Goal: Information Seeking & Learning: Learn about a topic

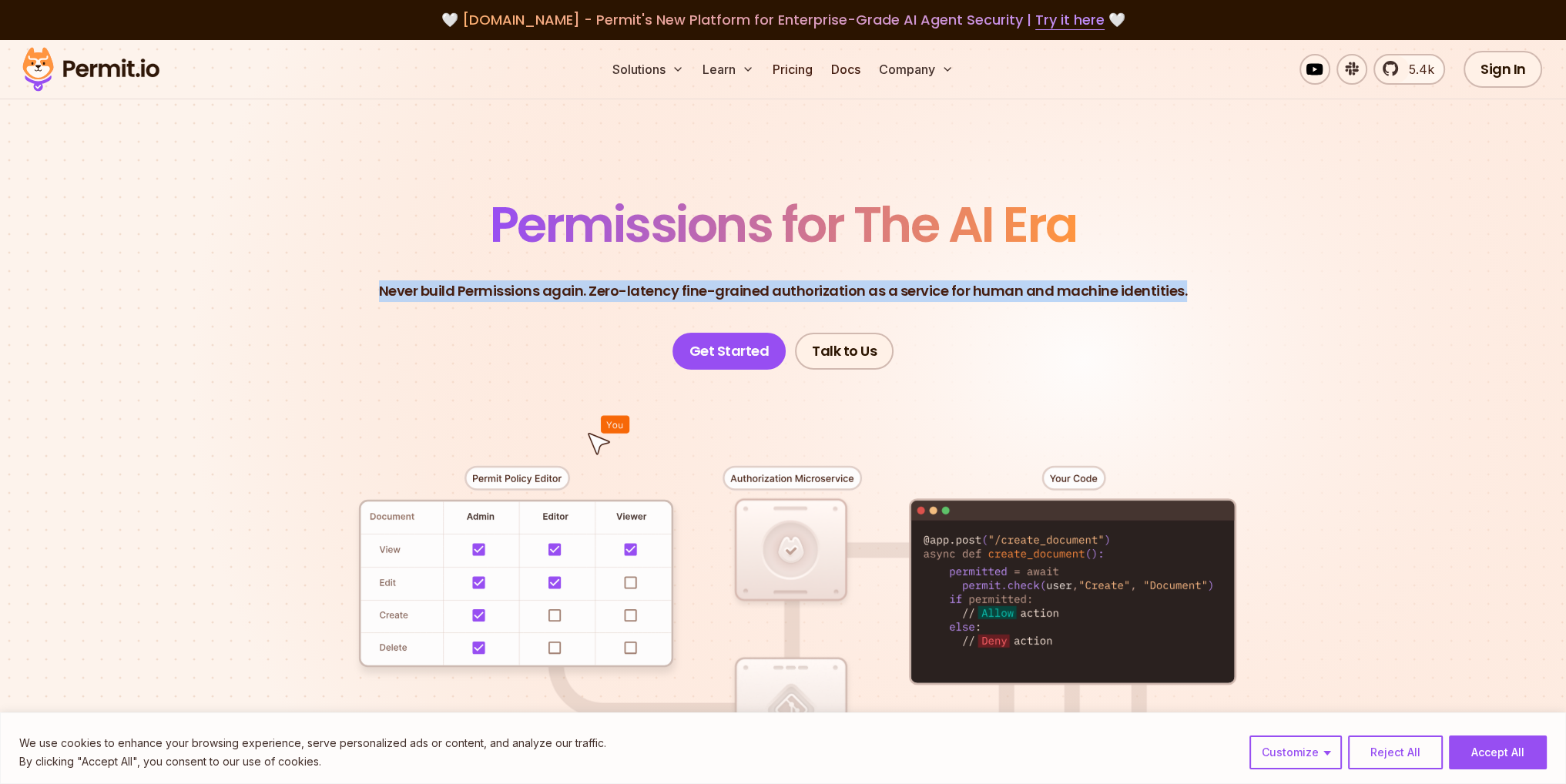
drag, startPoint x: 377, startPoint y: 286, endPoint x: 1194, endPoint y: 287, distance: 817.0
click at [1194, 287] on header "Permissions for The AI Era Never build Permissions again. Zero-latency fine-gra…" at bounding box center [783, 285] width 1079 height 169
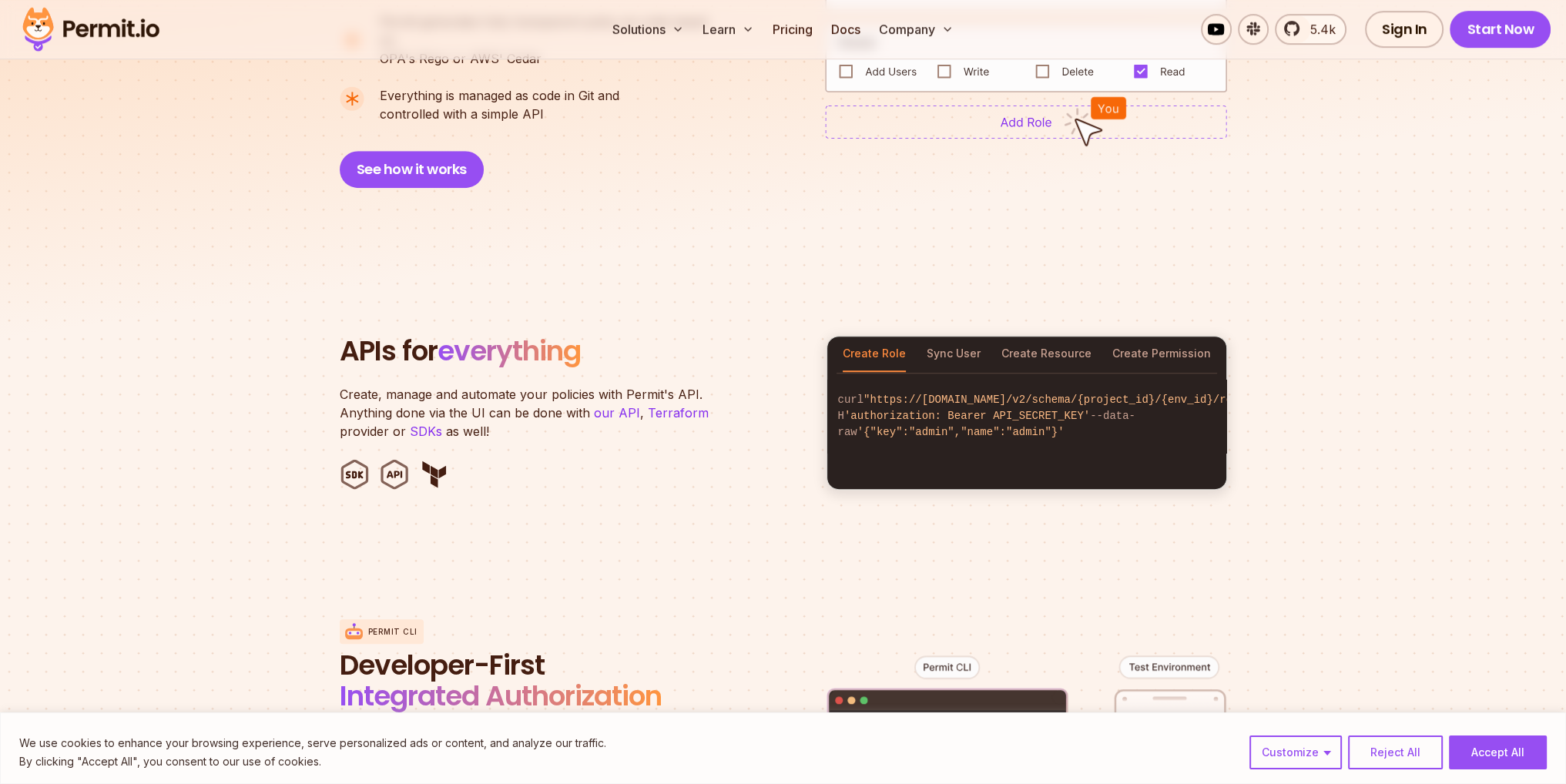
scroll to position [1386, 0]
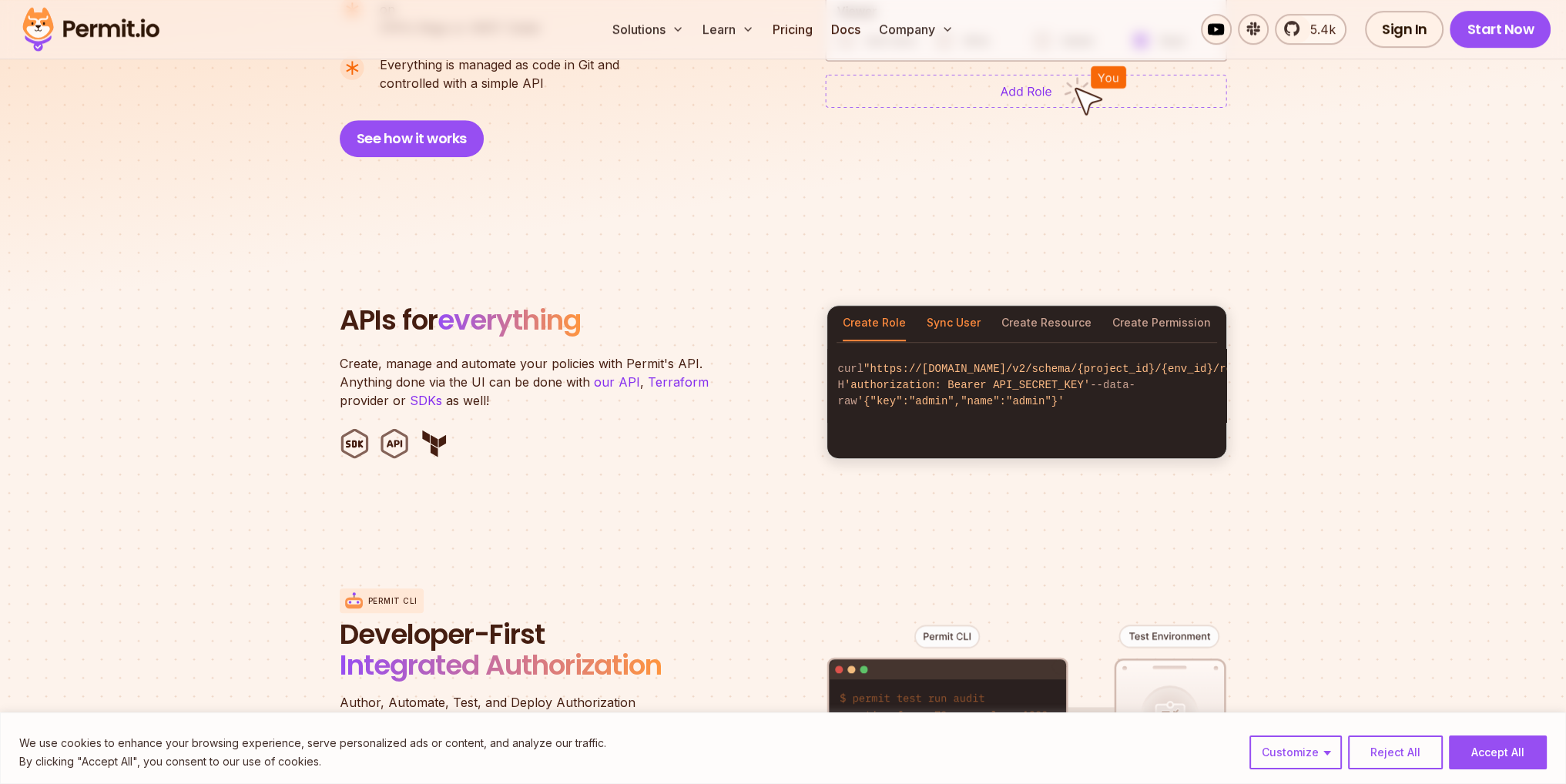
click at [958, 306] on button "Sync User" at bounding box center [954, 323] width 54 height 36
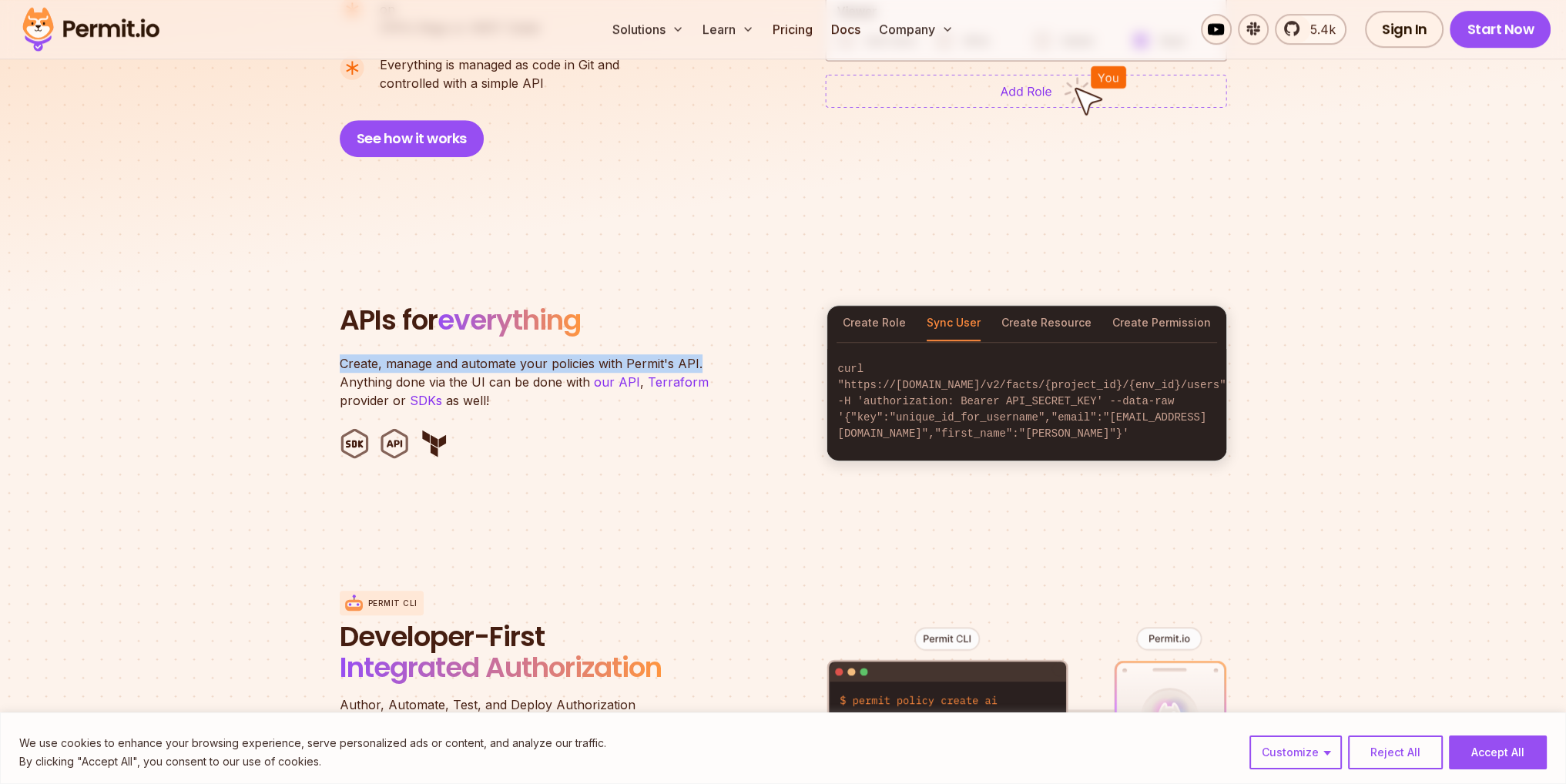
drag, startPoint x: 339, startPoint y: 345, endPoint x: 709, endPoint y: 340, distance: 370.0
click at [709, 354] on p "Create, manage and automate your policies with Permit's API. Anything done via …" at bounding box center [532, 382] width 385 height 56
click at [1031, 306] on button "Create Resource" at bounding box center [1046, 323] width 90 height 36
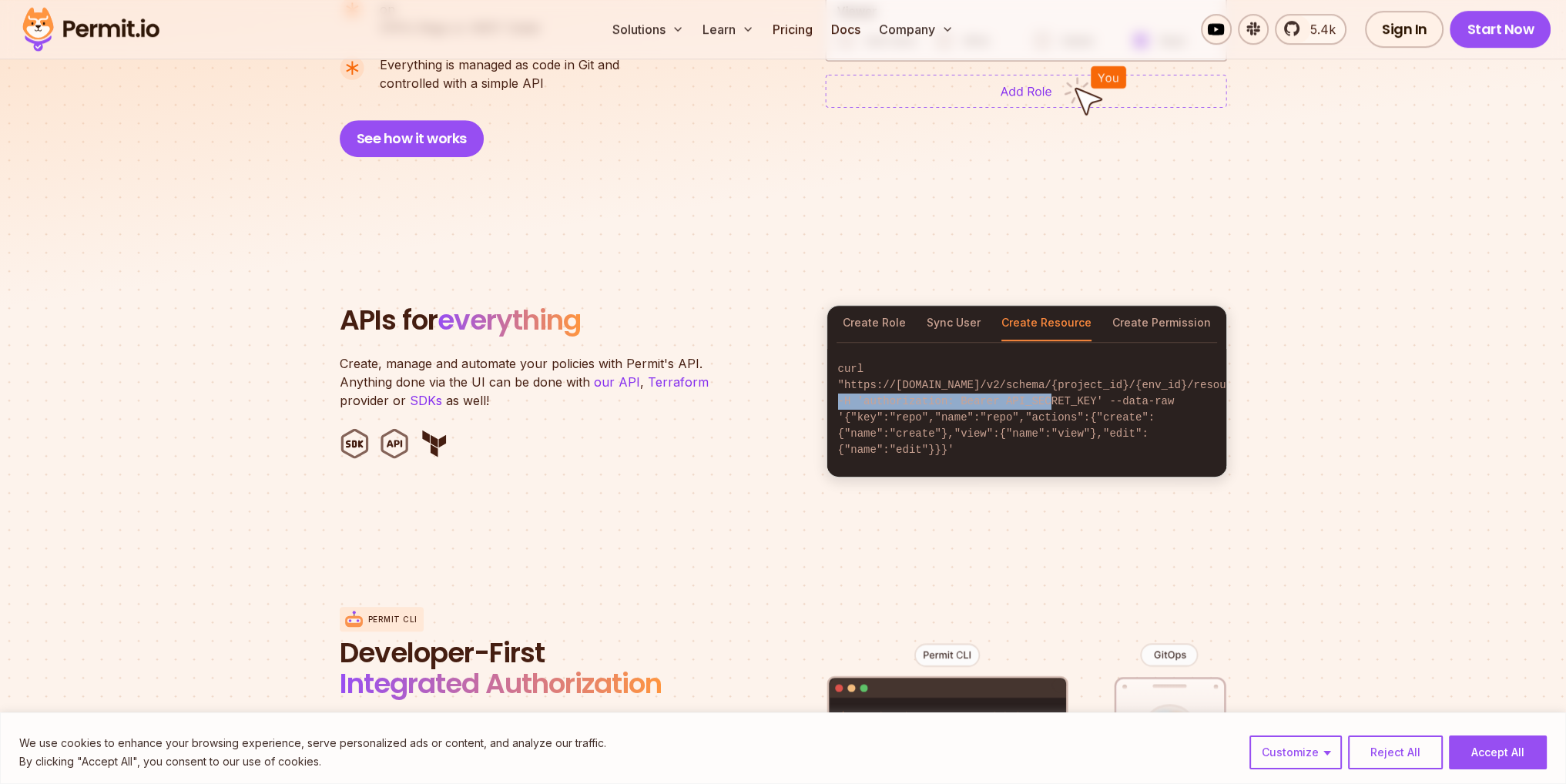
drag, startPoint x: 836, startPoint y: 388, endPoint x: 1038, endPoint y: 384, distance: 202.0
click at [1037, 385] on code "curl "https://[DOMAIN_NAME]/v2/schema/{project_id}/{env_id}/resources" -H 'auth…" at bounding box center [1026, 409] width 399 height 121
click at [1038, 384] on code "curl "https://[DOMAIN_NAME]/v2/schema/{project_id}/{env_id}/resources" -H 'auth…" at bounding box center [1026, 409] width 399 height 121
click at [1161, 310] on button "Create Permission" at bounding box center [1162, 323] width 99 height 36
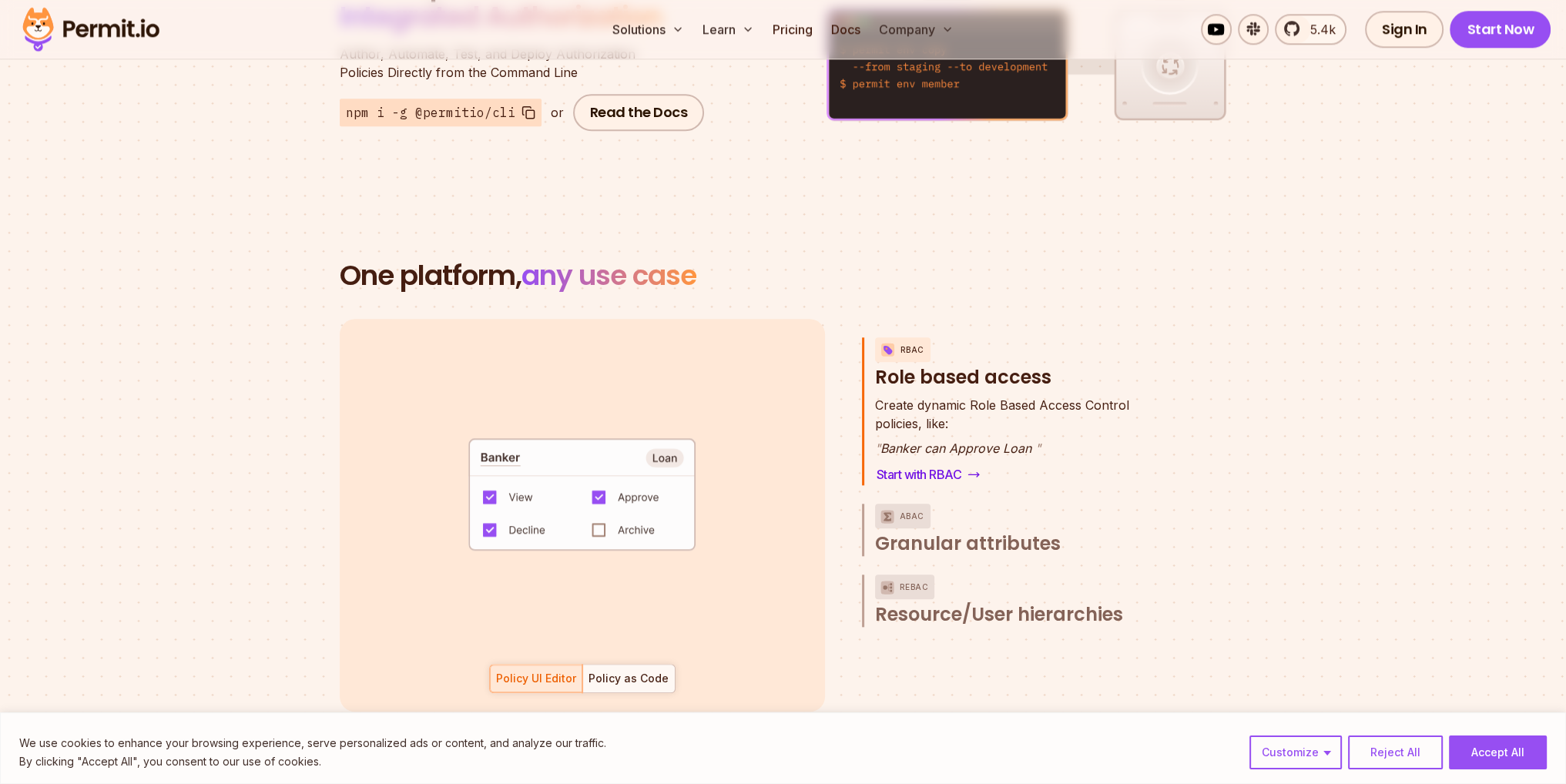
scroll to position [2080, 0]
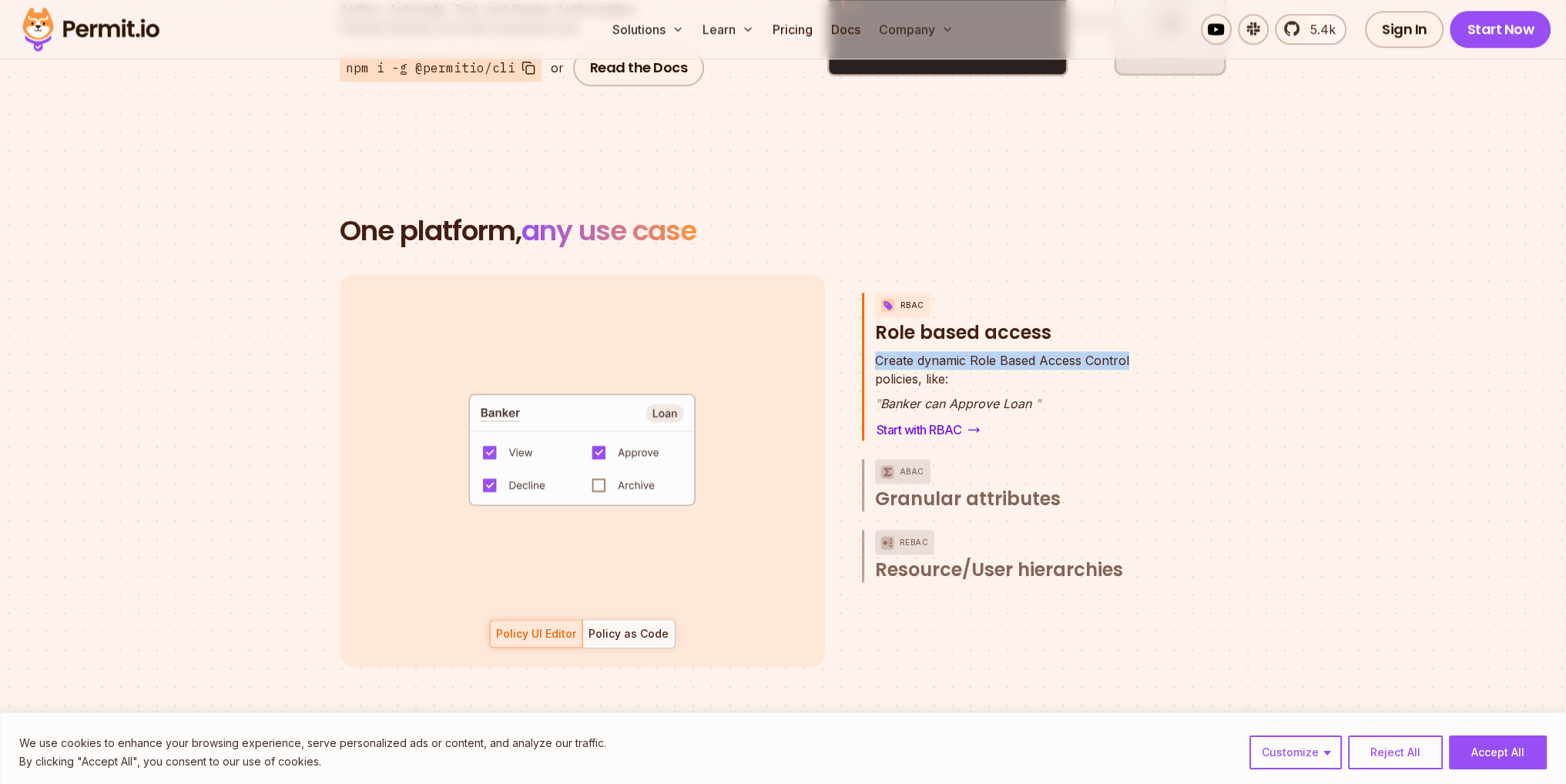
drag, startPoint x: 872, startPoint y: 343, endPoint x: 1128, endPoint y: 343, distance: 256.0
click at [1128, 343] on div "RBAC Role based access Create dynamic Role Based Access Control policies, like:…" at bounding box center [1012, 366] width 300 height 148
click at [1128, 351] on div "Create dynamic Role Based Access Control policies, like: " Banker can Approve L…" at bounding box center [1018, 395] width 287 height 89
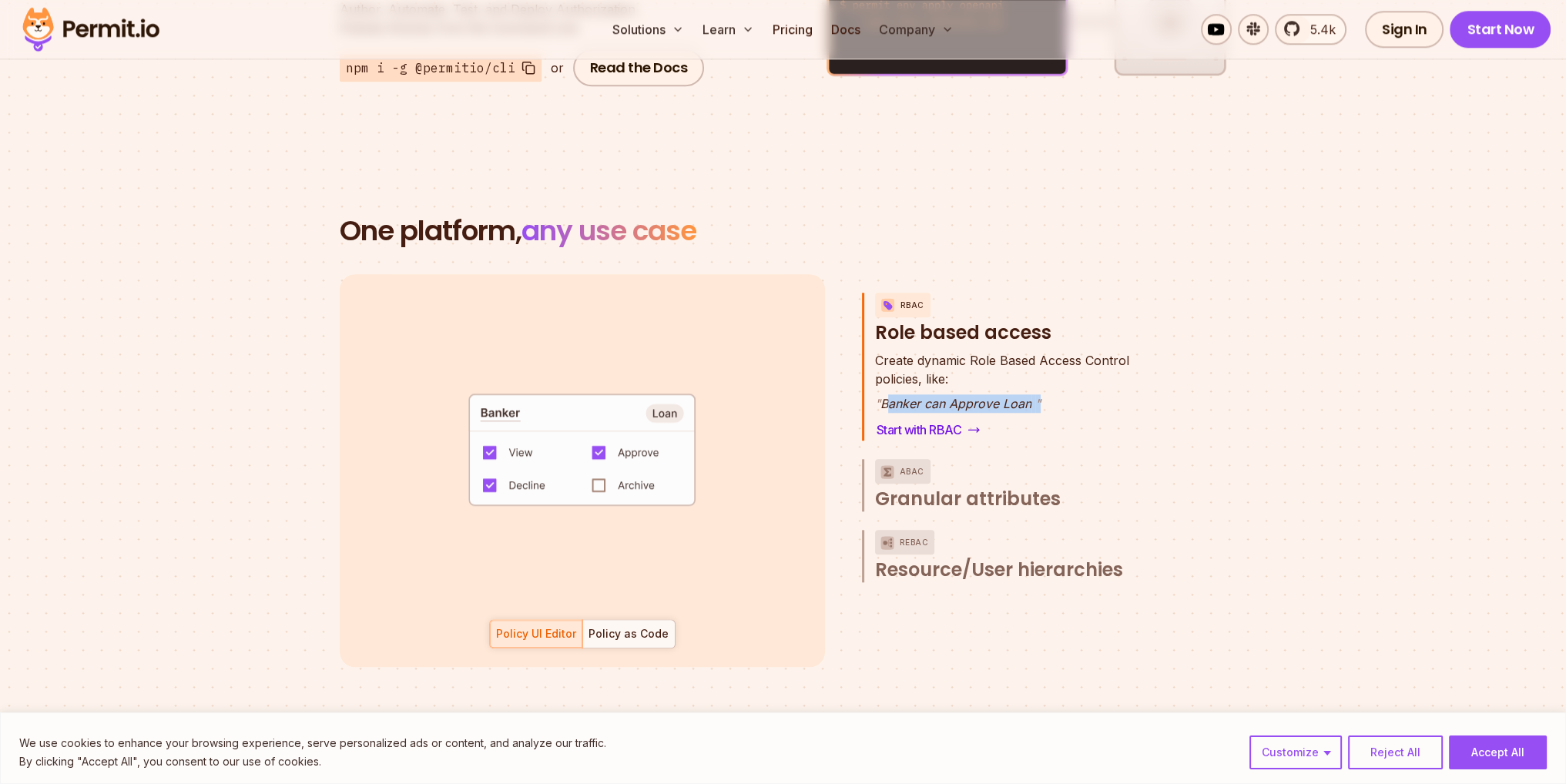
drag, startPoint x: 886, startPoint y: 386, endPoint x: 1046, endPoint y: 386, distance: 160.0
click at [1046, 395] on p "" Banker can Approve Loan "" at bounding box center [1002, 403] width 254 height 18
click at [992, 487] on span "Granular attributes" at bounding box center [968, 499] width 186 height 24
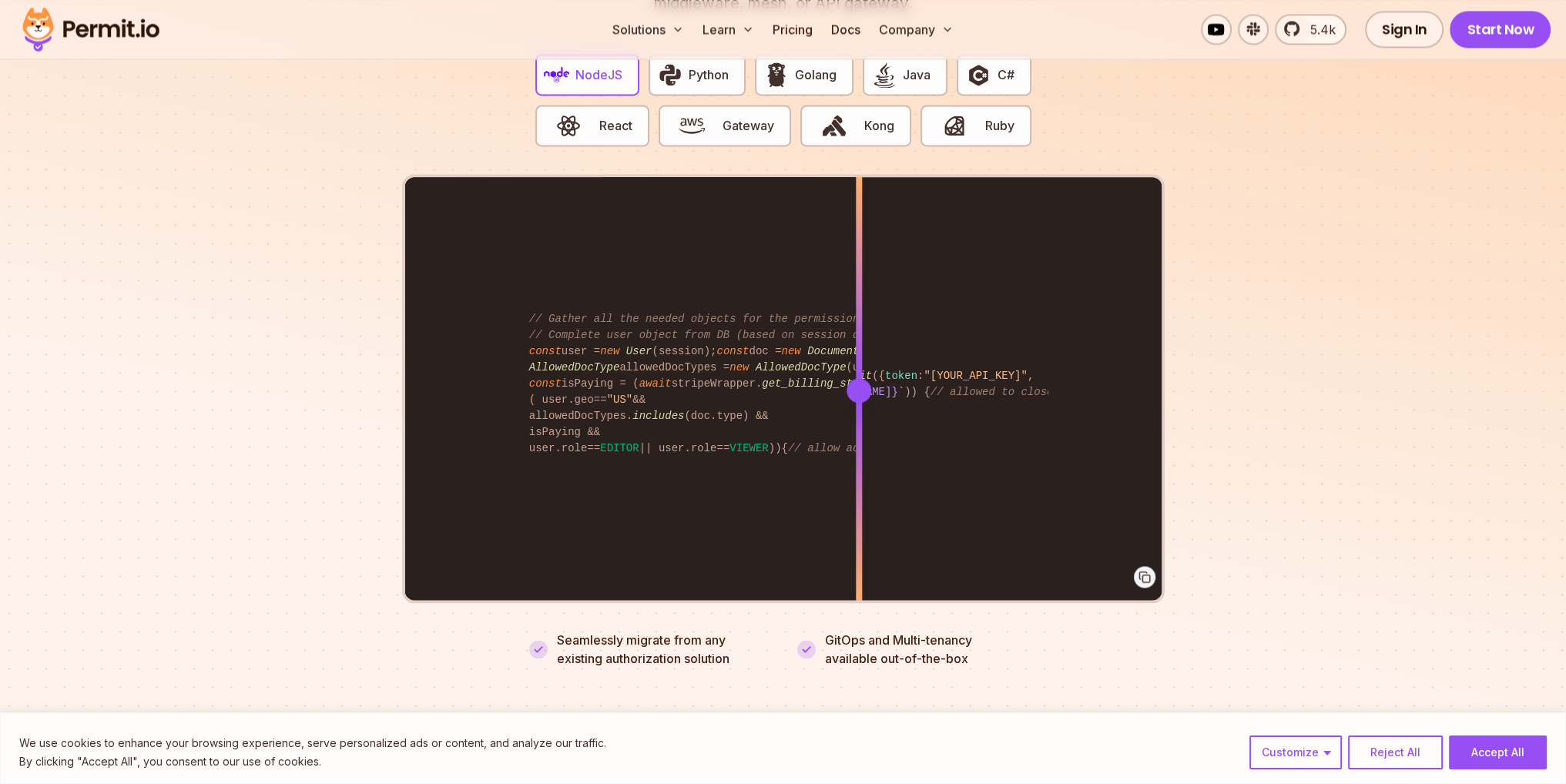
scroll to position [3080, 0]
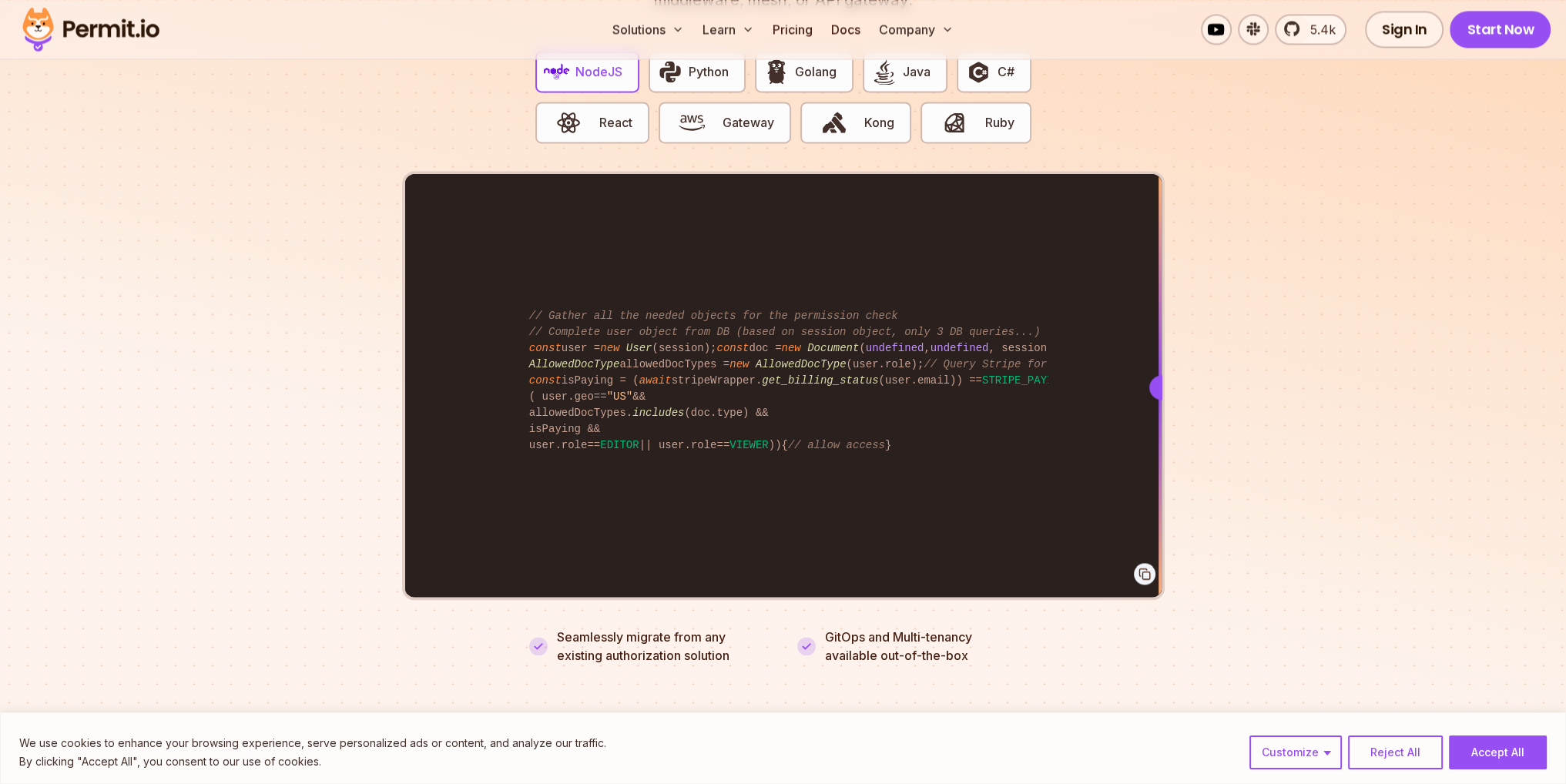
drag, startPoint x: 754, startPoint y: 285, endPoint x: 1168, endPoint y: 343, distance: 418.0
click at [1168, 343] on section "Fully functional authorization in 5 minutes Just add permit.check() to your cod…" at bounding box center [783, 258] width 1566 height 962
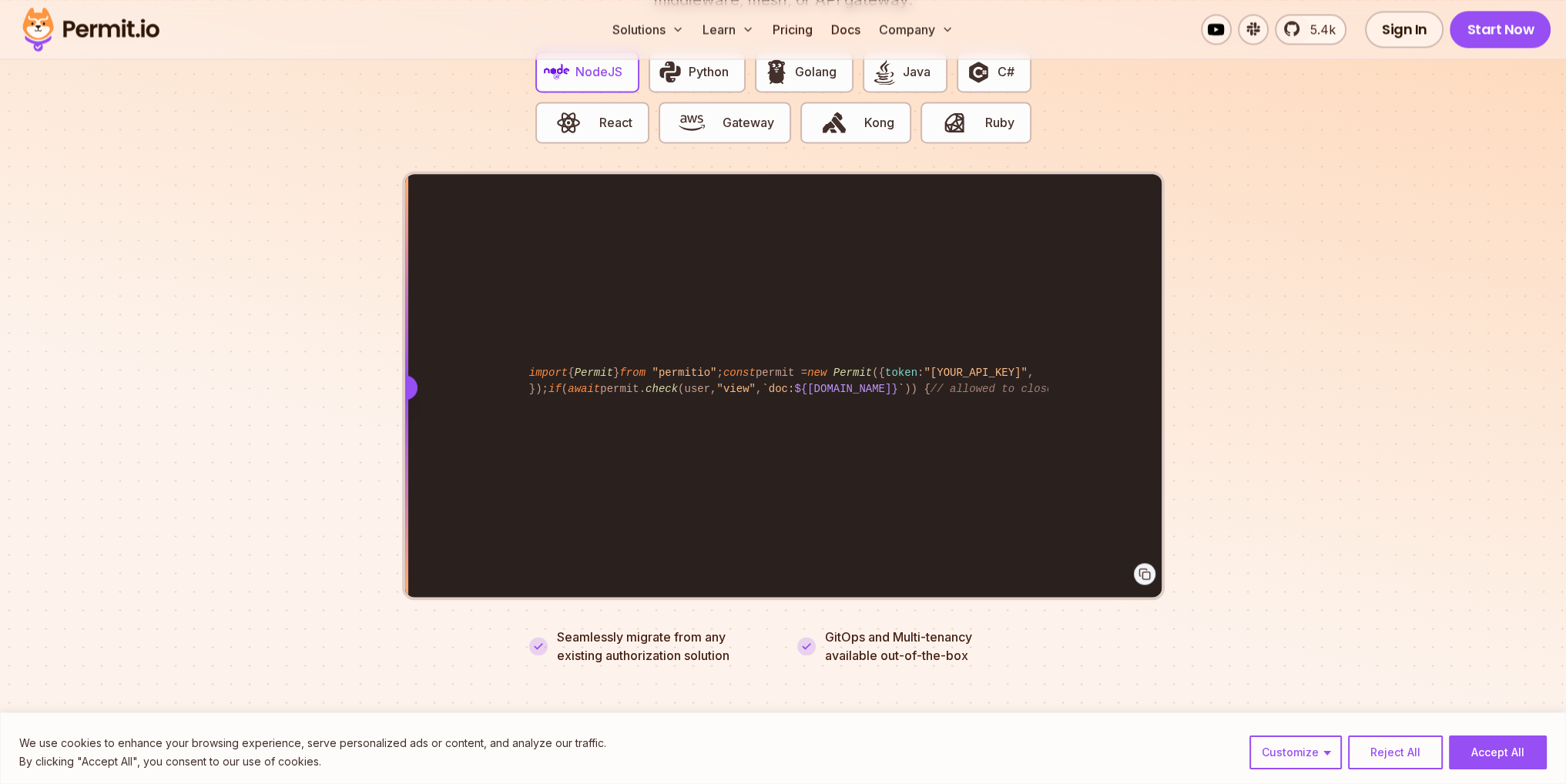
drag, startPoint x: 1156, startPoint y: 359, endPoint x: 313, endPoint y: 361, distance: 843.0
click at [313, 361] on section "Fully functional authorization in 5 minutes Just add permit.check() to your cod…" at bounding box center [783, 258] width 1566 height 962
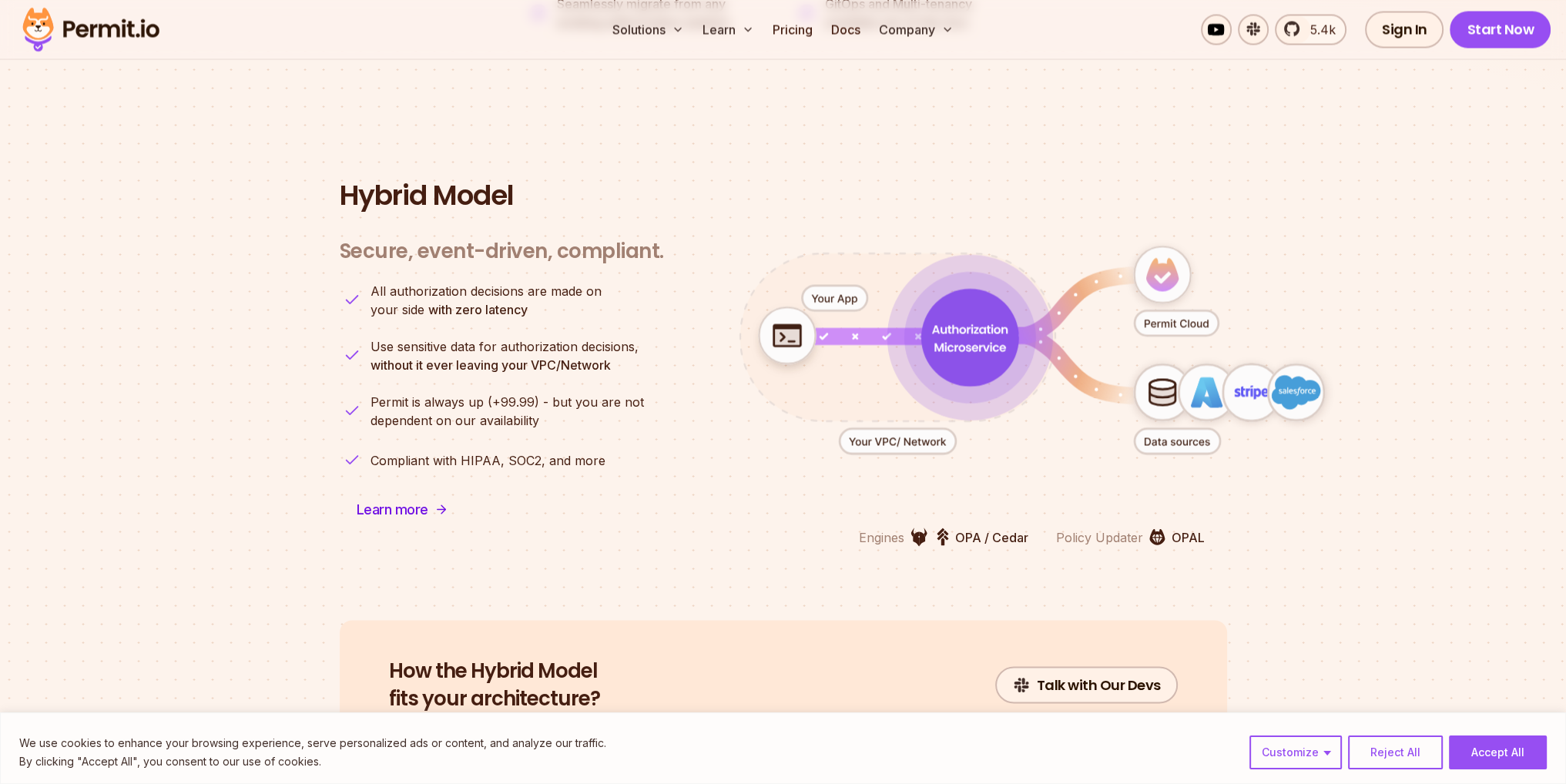
scroll to position [3773, 0]
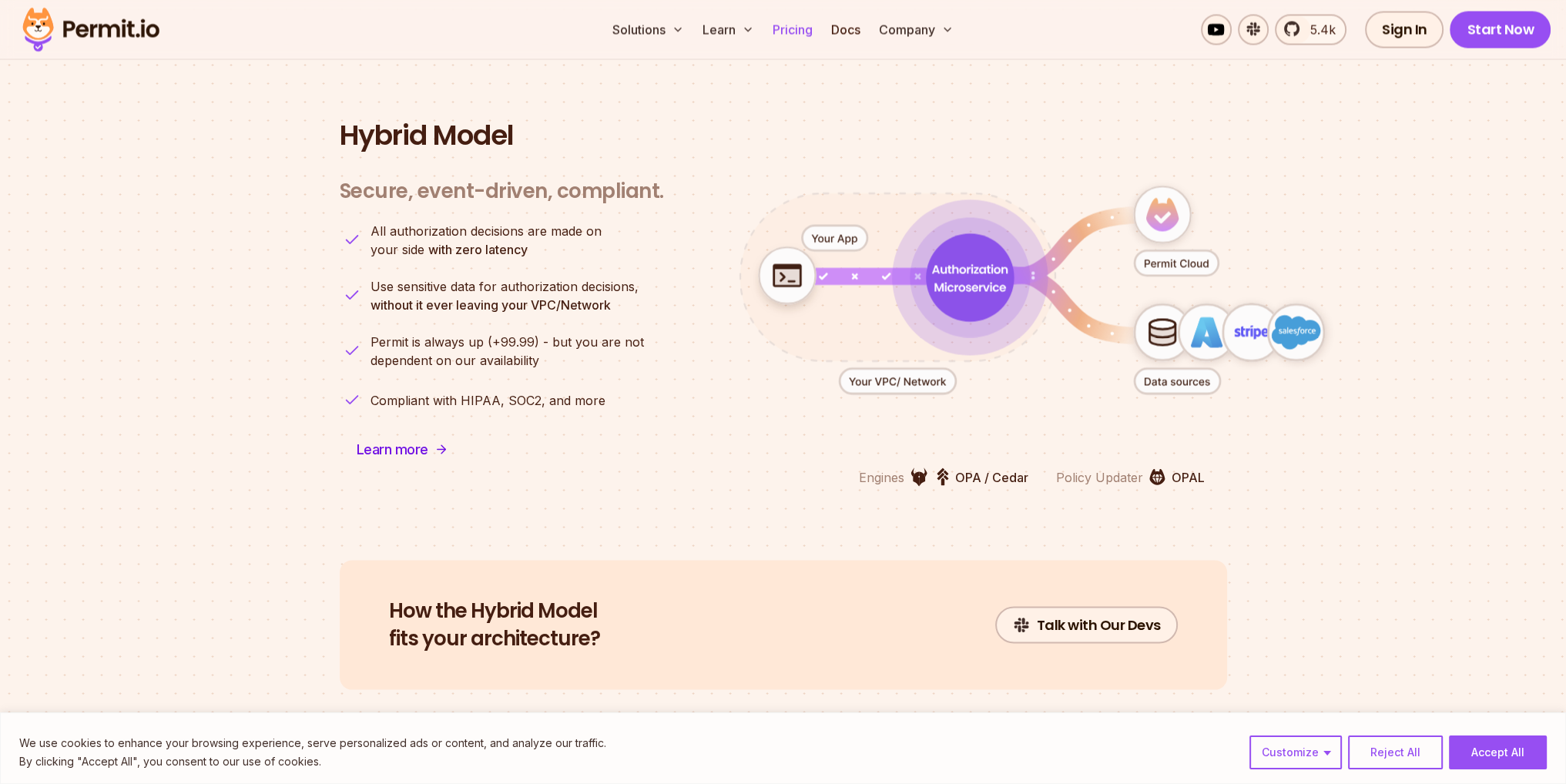
click at [783, 19] on link "Pricing" at bounding box center [793, 29] width 52 height 31
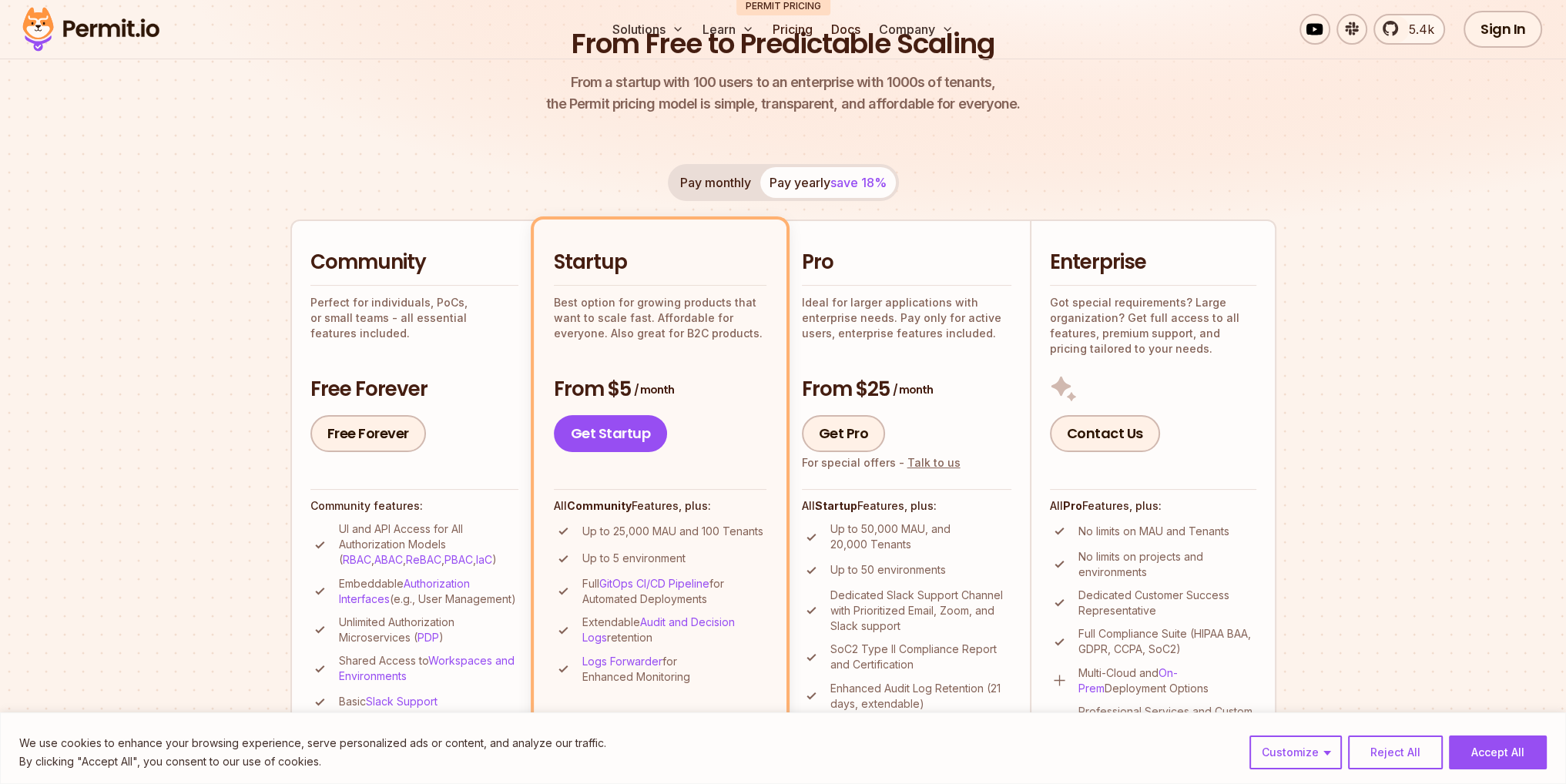
scroll to position [308, 0]
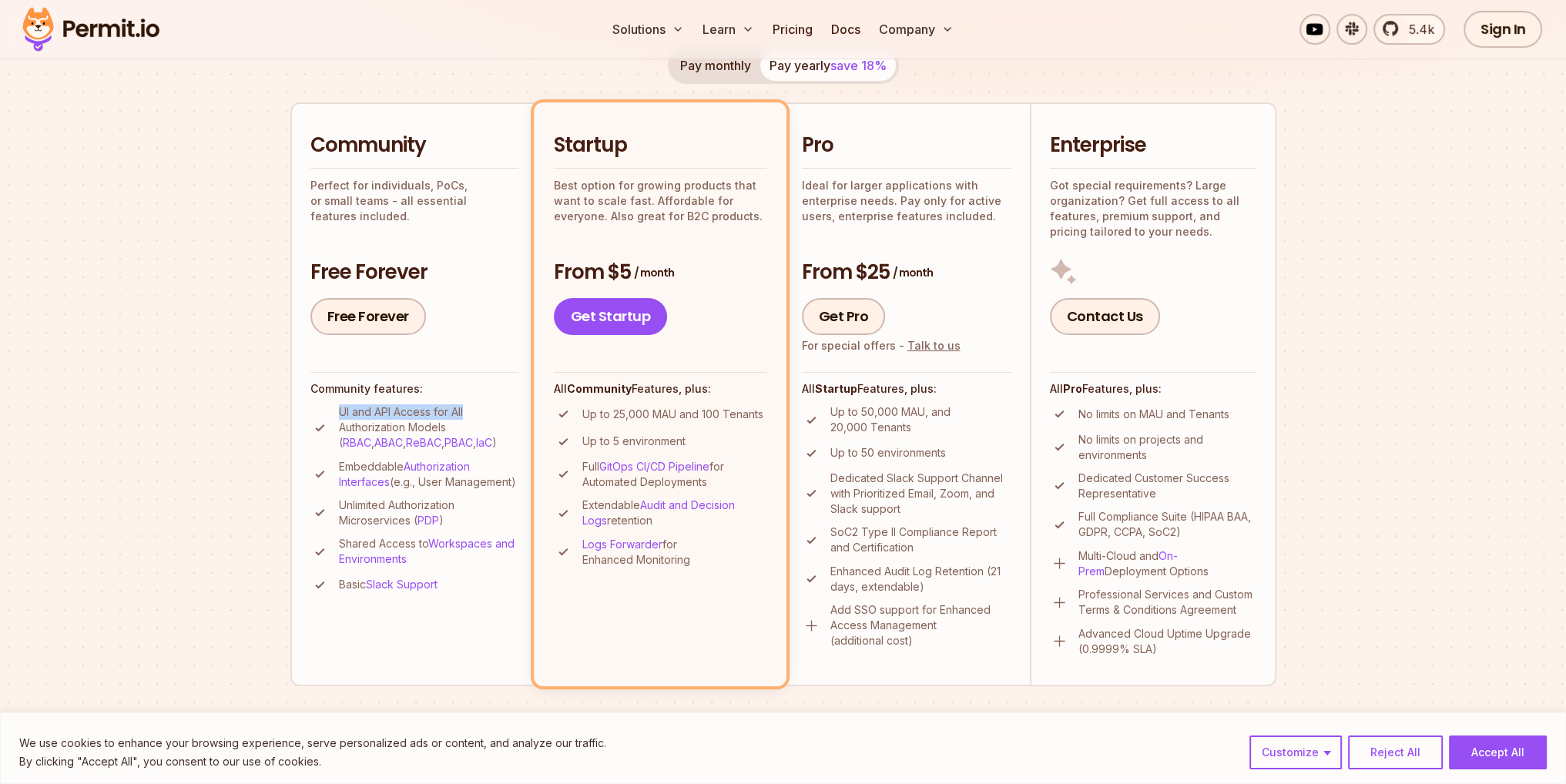
drag, startPoint x: 362, startPoint y: 413, endPoint x: 481, endPoint y: 414, distance: 119.0
click at [480, 414] on li "UI and API Access for All Authorization Models ( RBAC , ABAC , ReBAC , PBAC , I…" at bounding box center [414, 427] width 208 height 46
click at [481, 414] on p "UI and API Access for All Authorization Models ( RBAC , ABAC , ReBAC , PBAC , I…" at bounding box center [429, 427] width 180 height 46
drag, startPoint x: 299, startPoint y: 201, endPoint x: 514, endPoint y: 203, distance: 215.0
click at [514, 203] on li "Community Perfect for individuals, PoCs, or small teams - all essential feature…" at bounding box center [414, 394] width 246 height 583
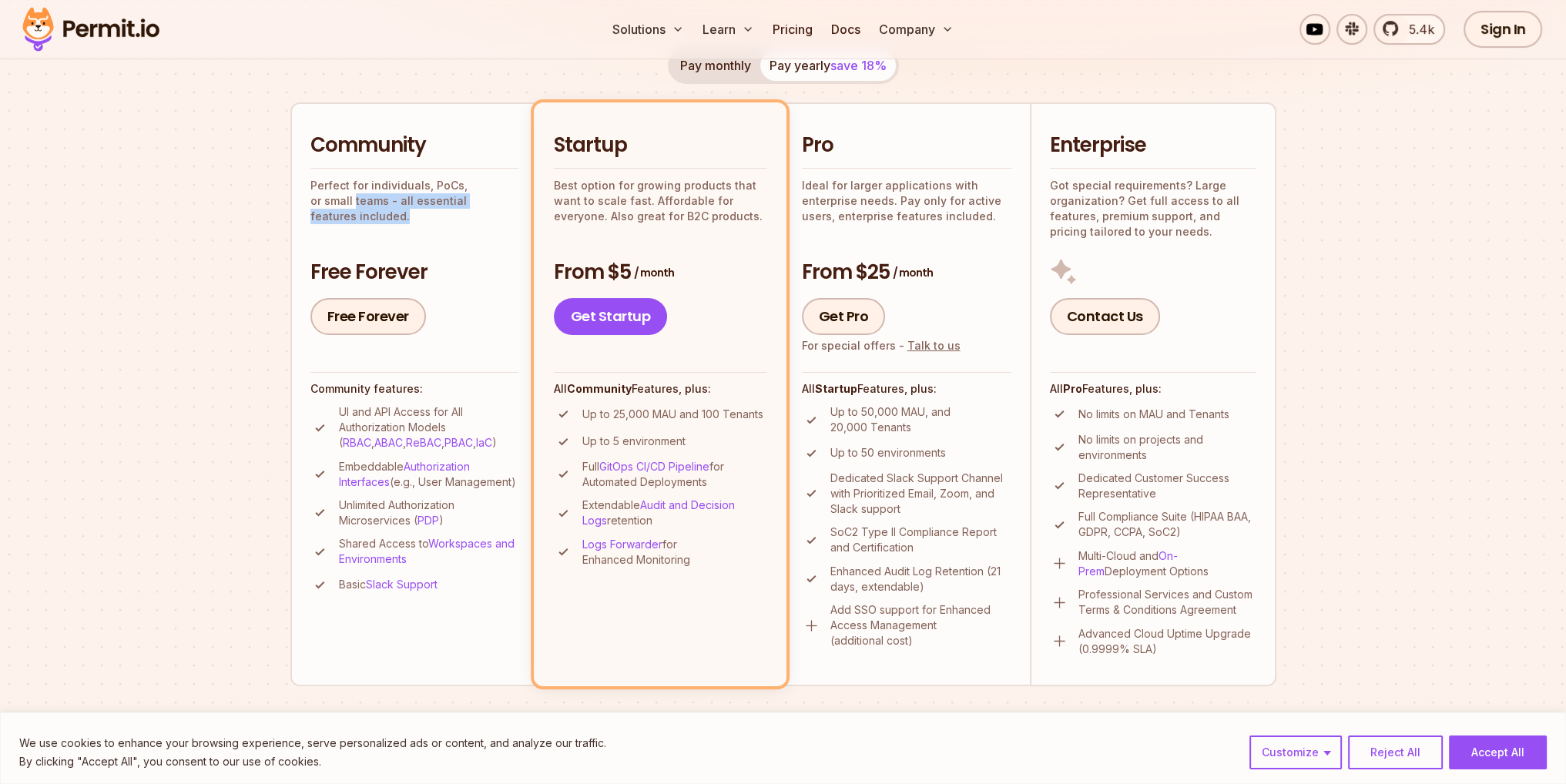
click at [514, 203] on p "Perfect for individuals, PoCs, or small teams - all essential features included." at bounding box center [414, 201] width 208 height 46
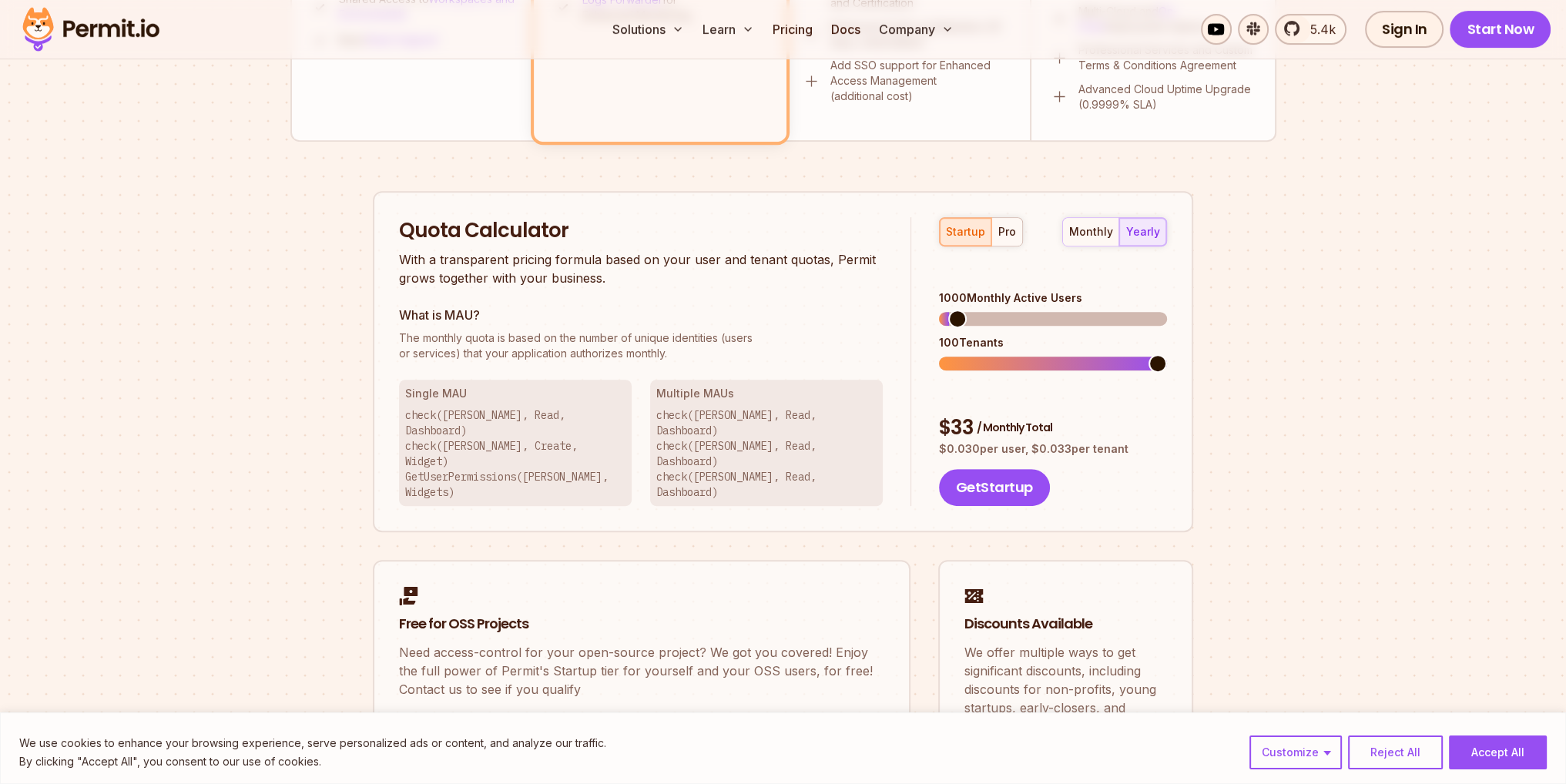
scroll to position [847, 0]
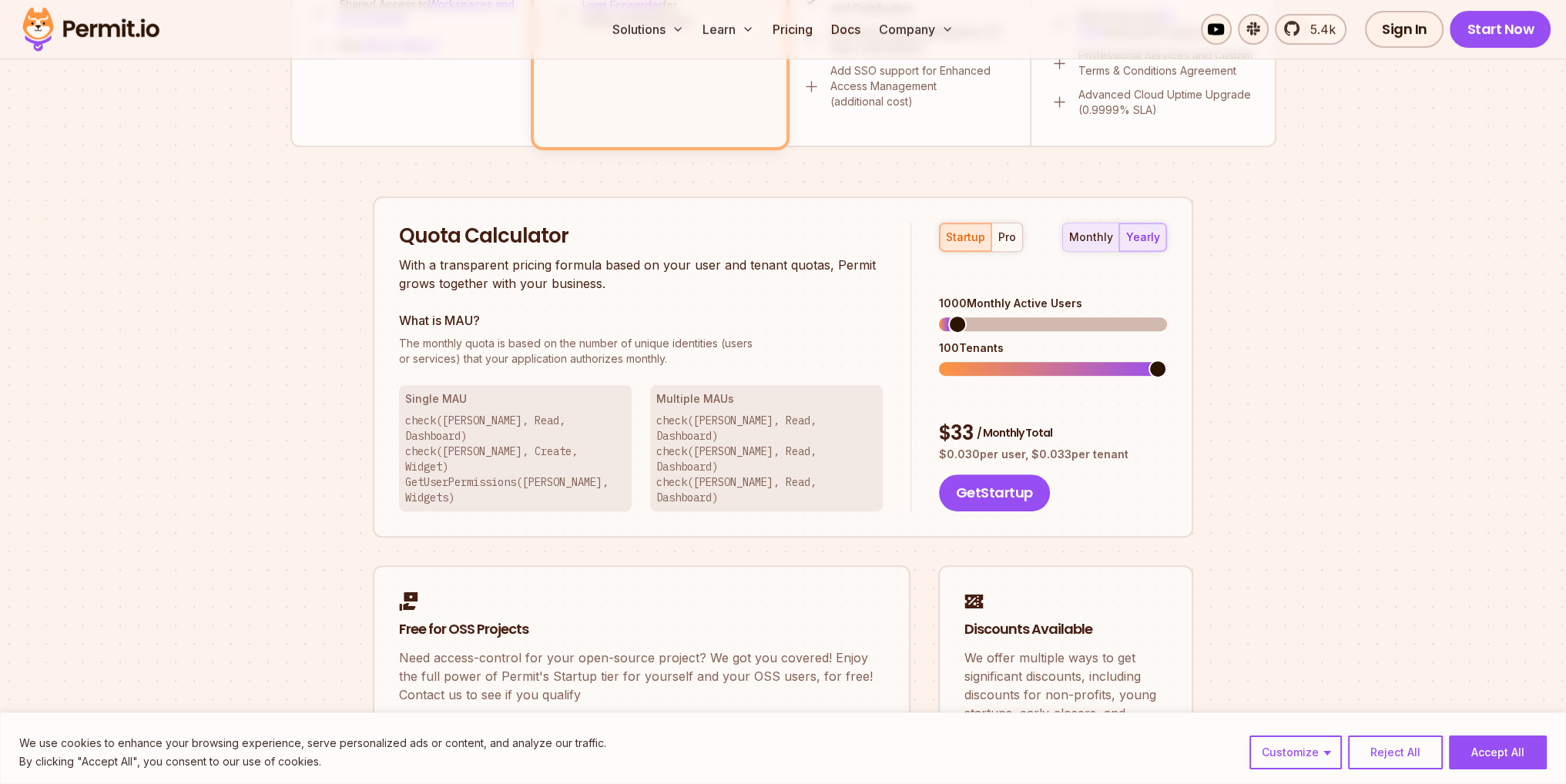
click at [1087, 238] on div "monthly" at bounding box center [1091, 237] width 44 height 16
click at [939, 360] on span at bounding box center [948, 368] width 18 height 18
click at [939, 315] on span at bounding box center [948, 324] width 18 height 18
click at [943, 315] on span at bounding box center [952, 324] width 18 height 18
click at [944, 360] on span at bounding box center [948, 368] width 18 height 18
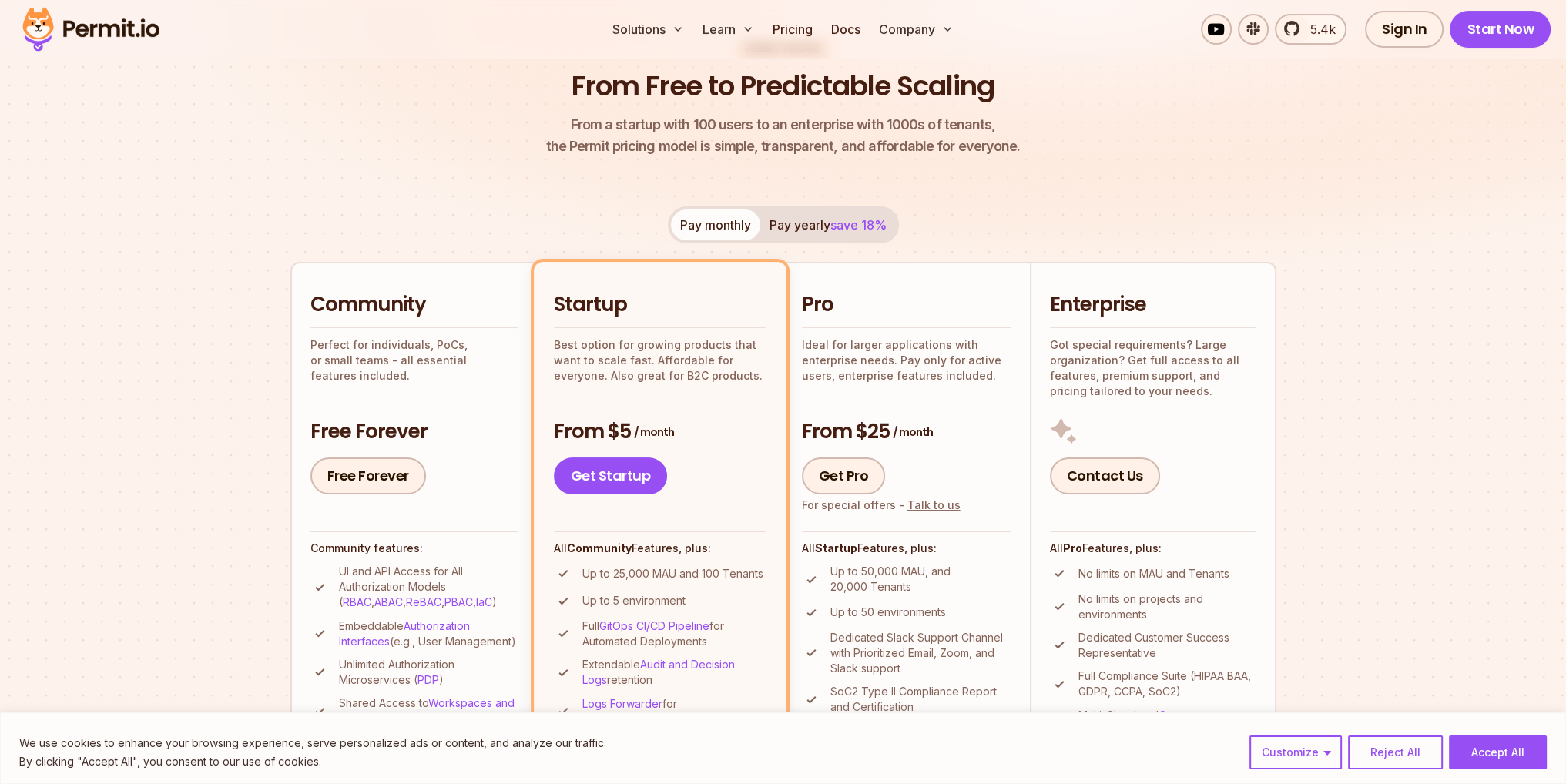
scroll to position [0, 0]
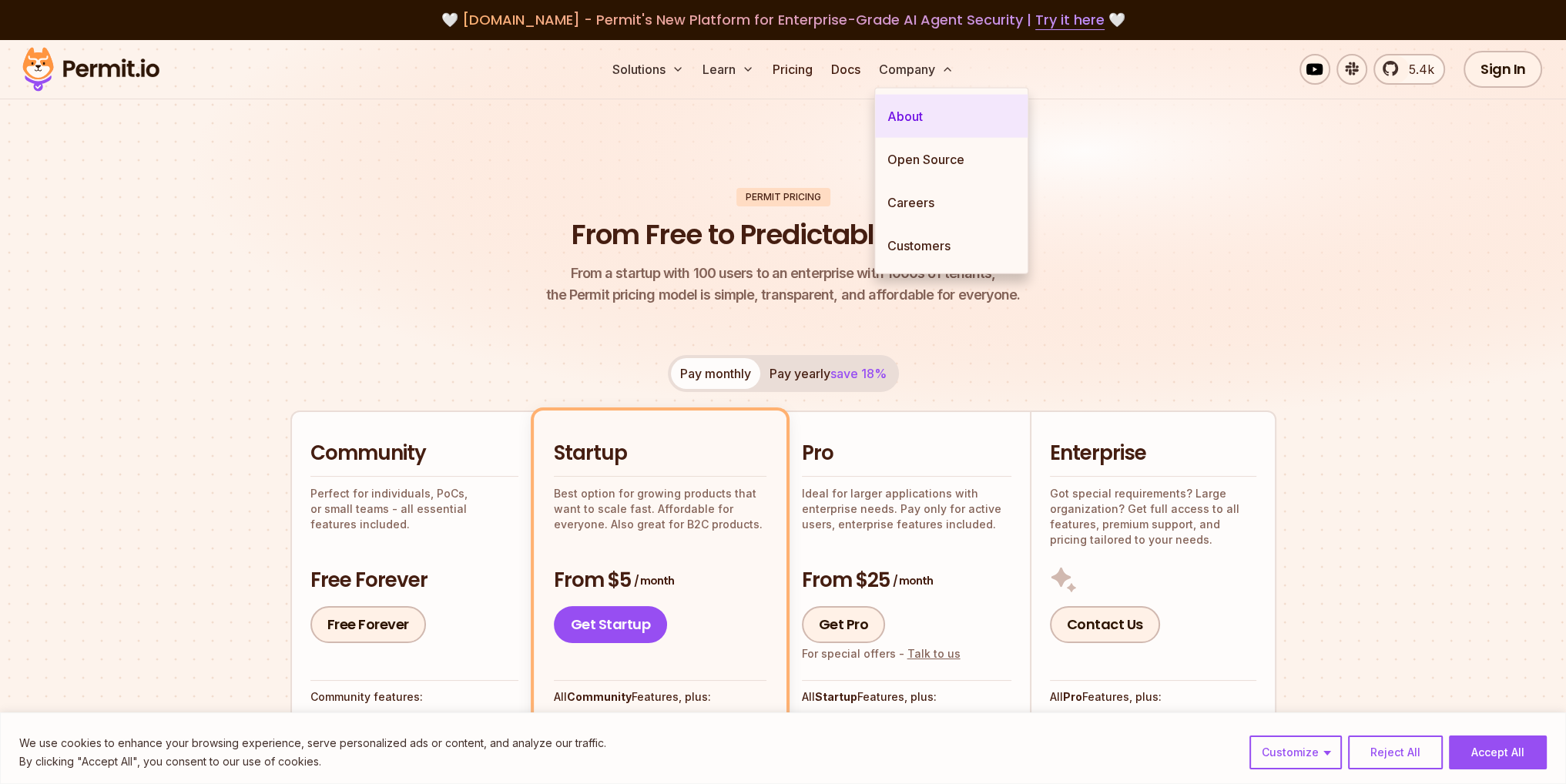
click at [915, 115] on link "About" at bounding box center [951, 116] width 153 height 43
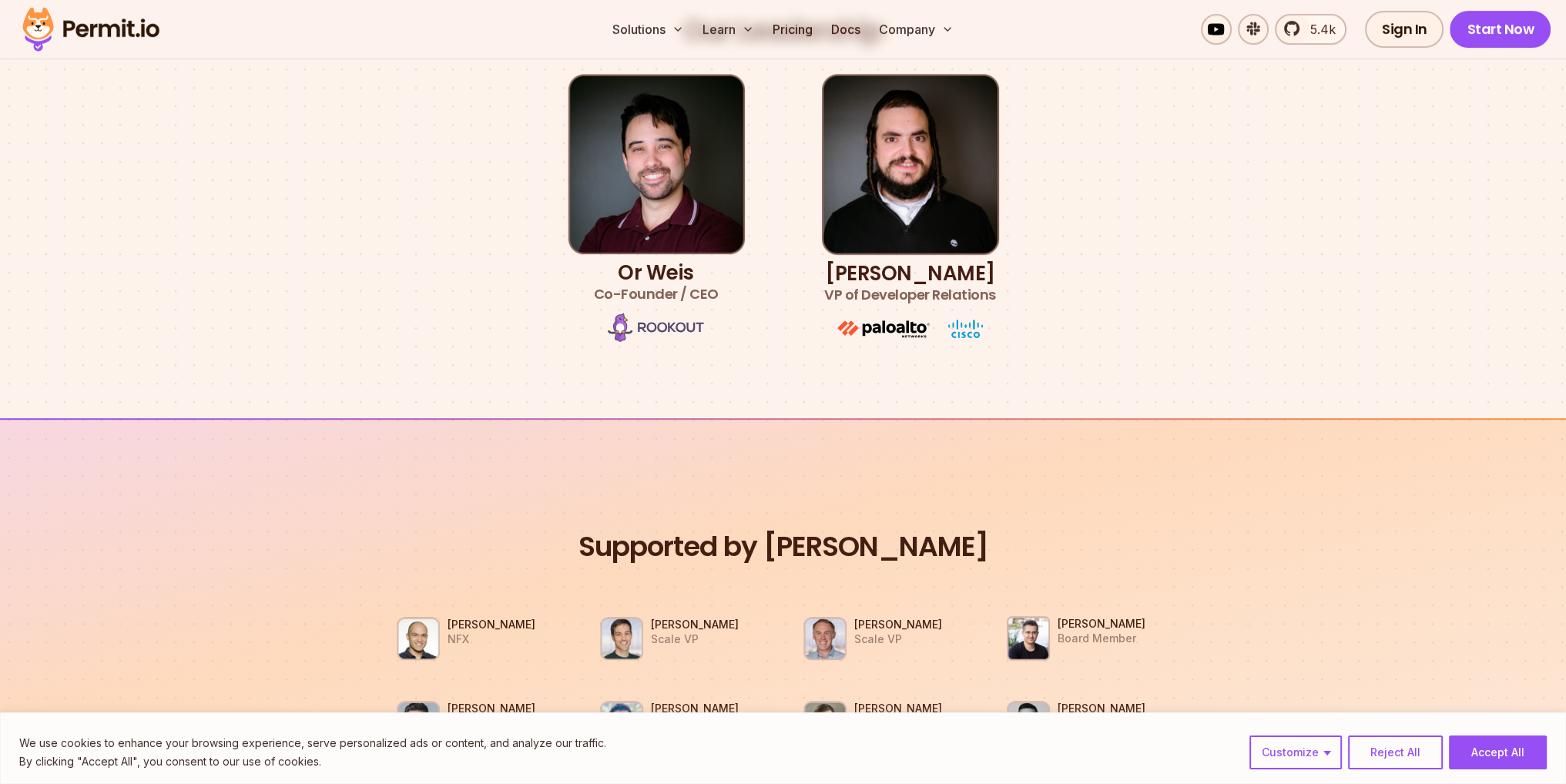
scroll to position [925, 0]
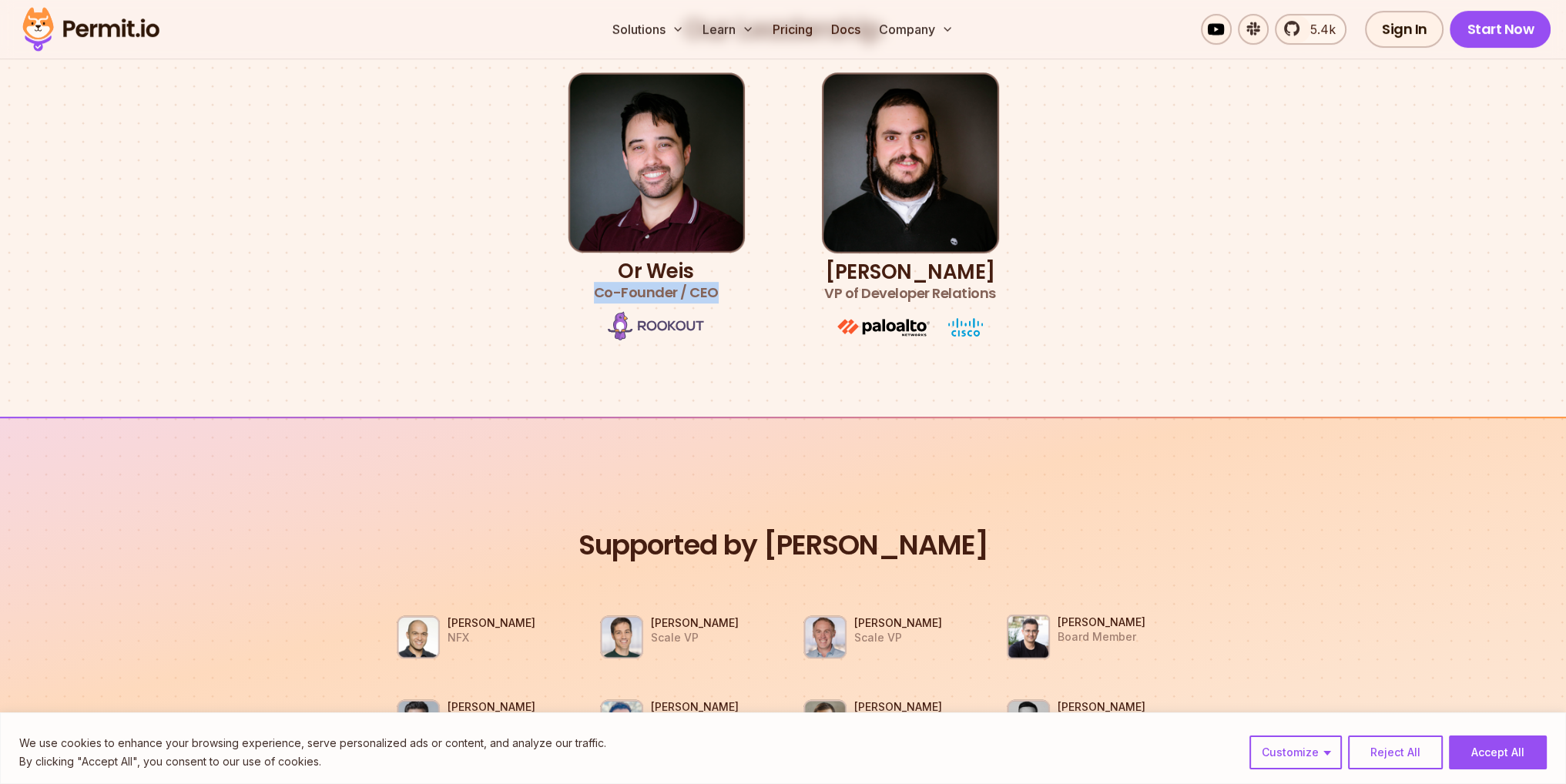
drag, startPoint x: 589, startPoint y: 294, endPoint x: 724, endPoint y: 297, distance: 135.0
click at [723, 297] on li "Or [PERSON_NAME] Co-Founder / CEO" at bounding box center [656, 208] width 177 height 271
click at [724, 297] on li "Or [PERSON_NAME] Co-Founder / CEO" at bounding box center [656, 208] width 177 height 271
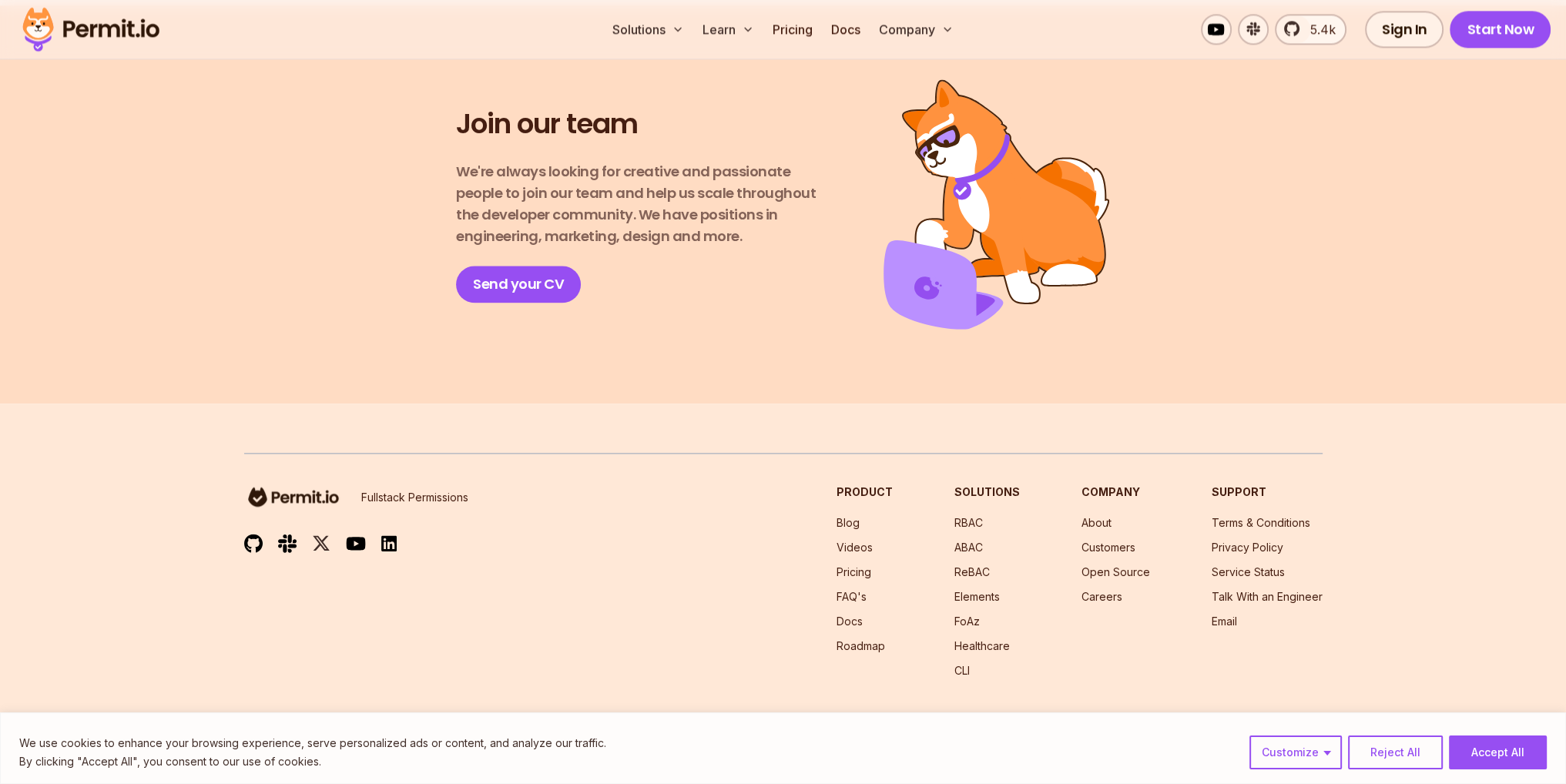
scroll to position [2667, 0]
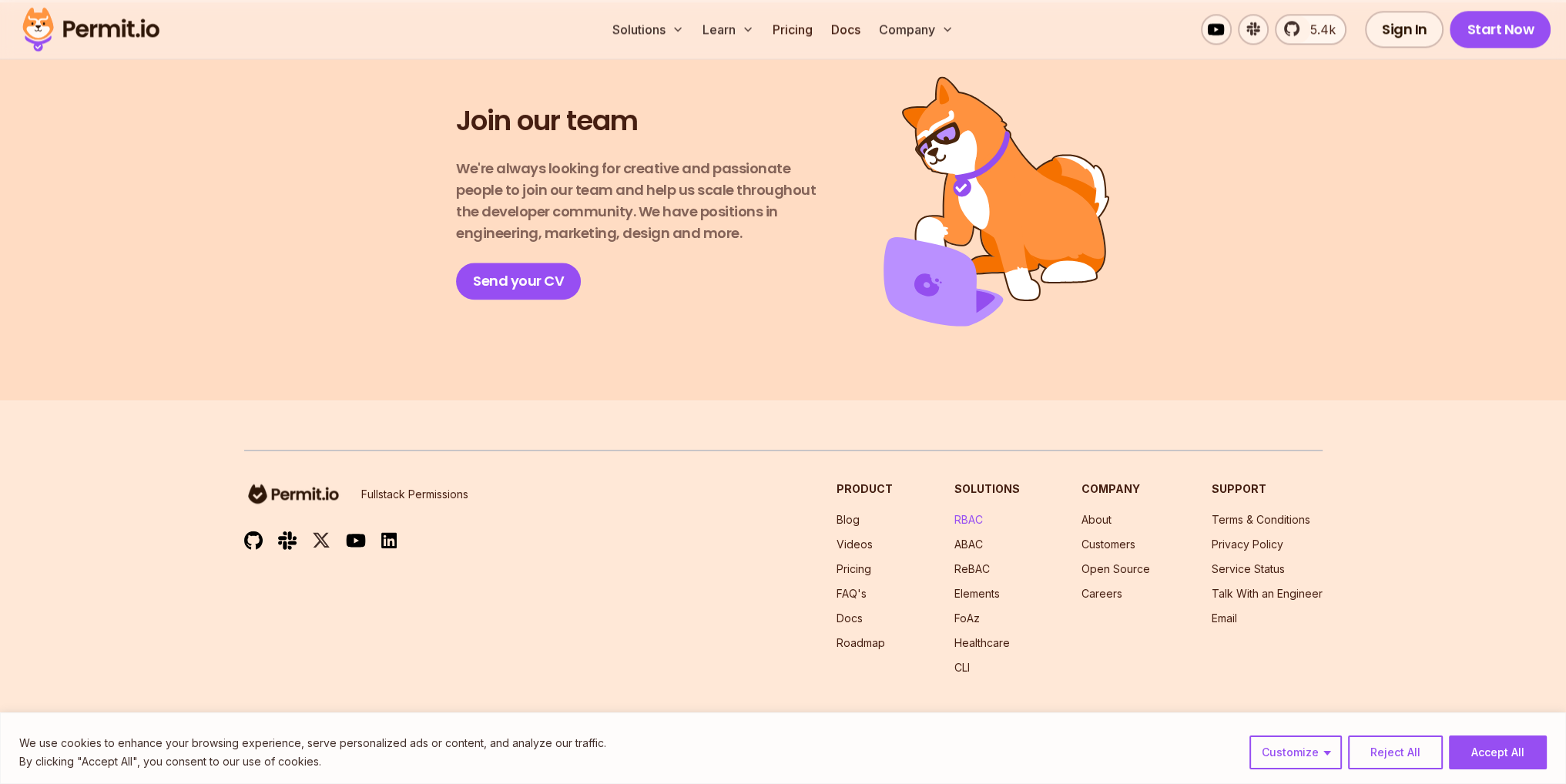
click at [970, 512] on link "RBAC" at bounding box center [969, 519] width 29 height 13
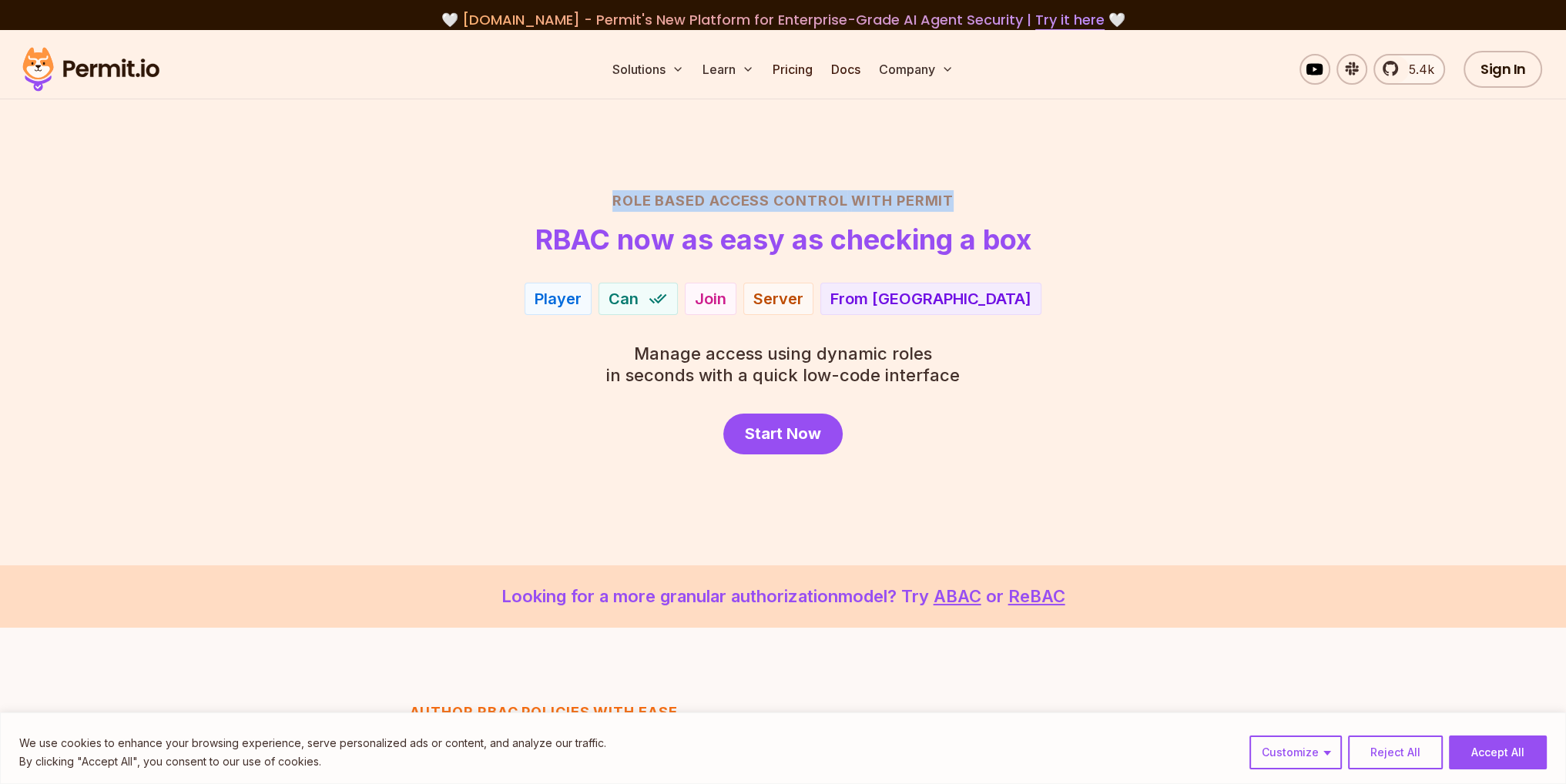
drag, startPoint x: 610, startPoint y: 198, endPoint x: 980, endPoint y: 202, distance: 370.0
click at [984, 202] on h2 "Role Based Access Control with Permit" at bounding box center [783, 201] width 1079 height 22
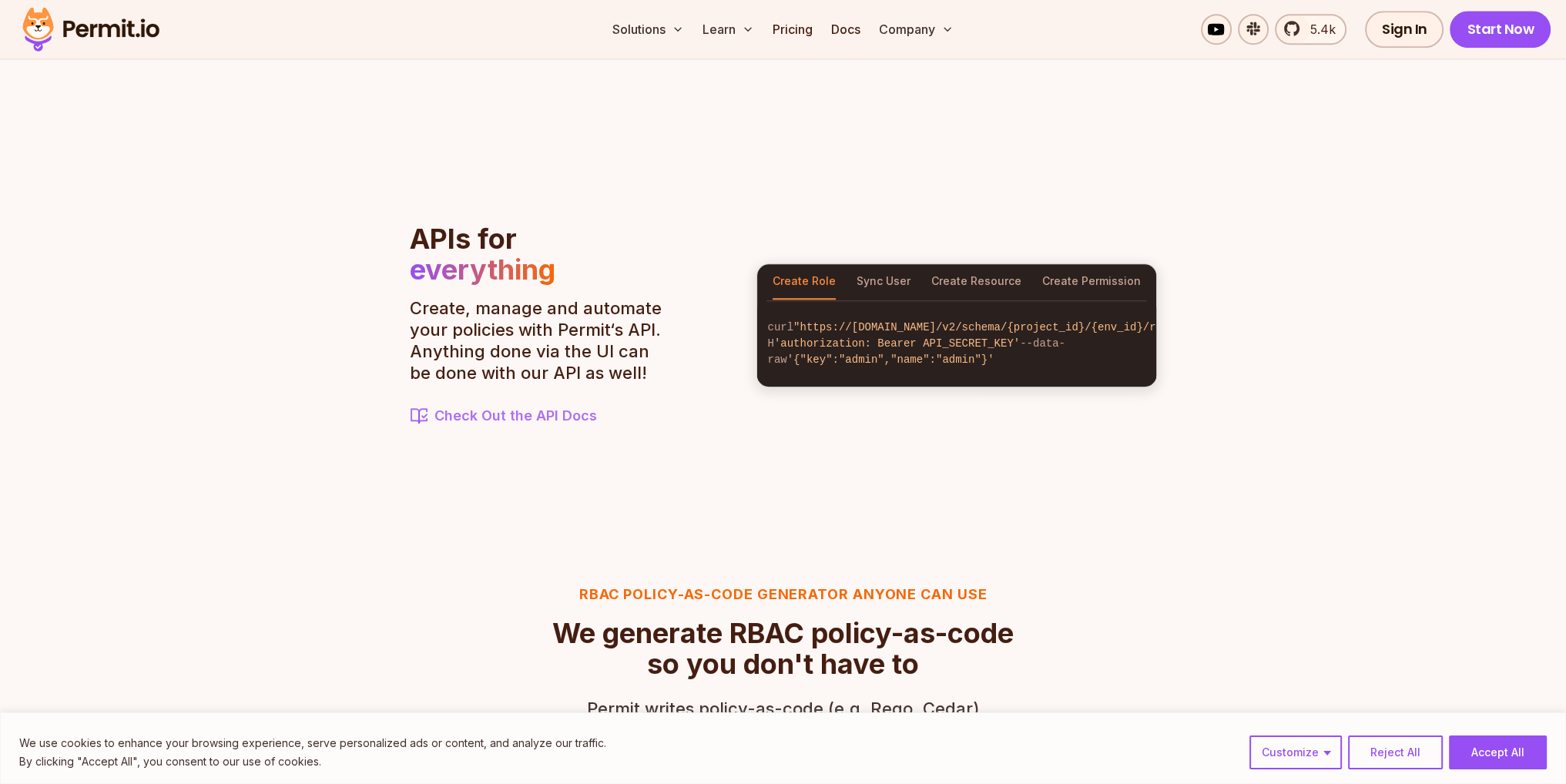
scroll to position [1617, 0]
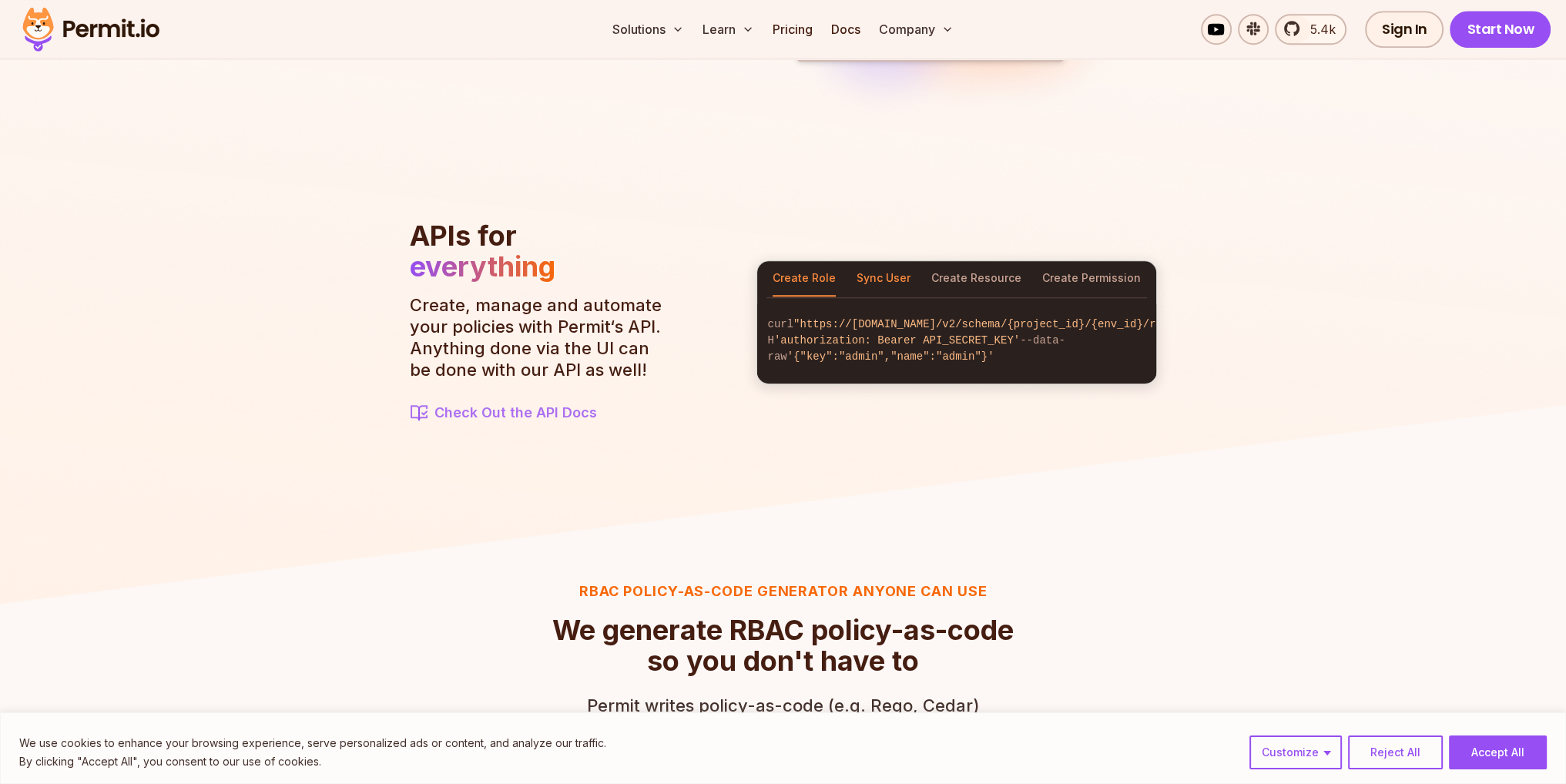
click at [879, 265] on button "Sync User" at bounding box center [884, 279] width 54 height 36
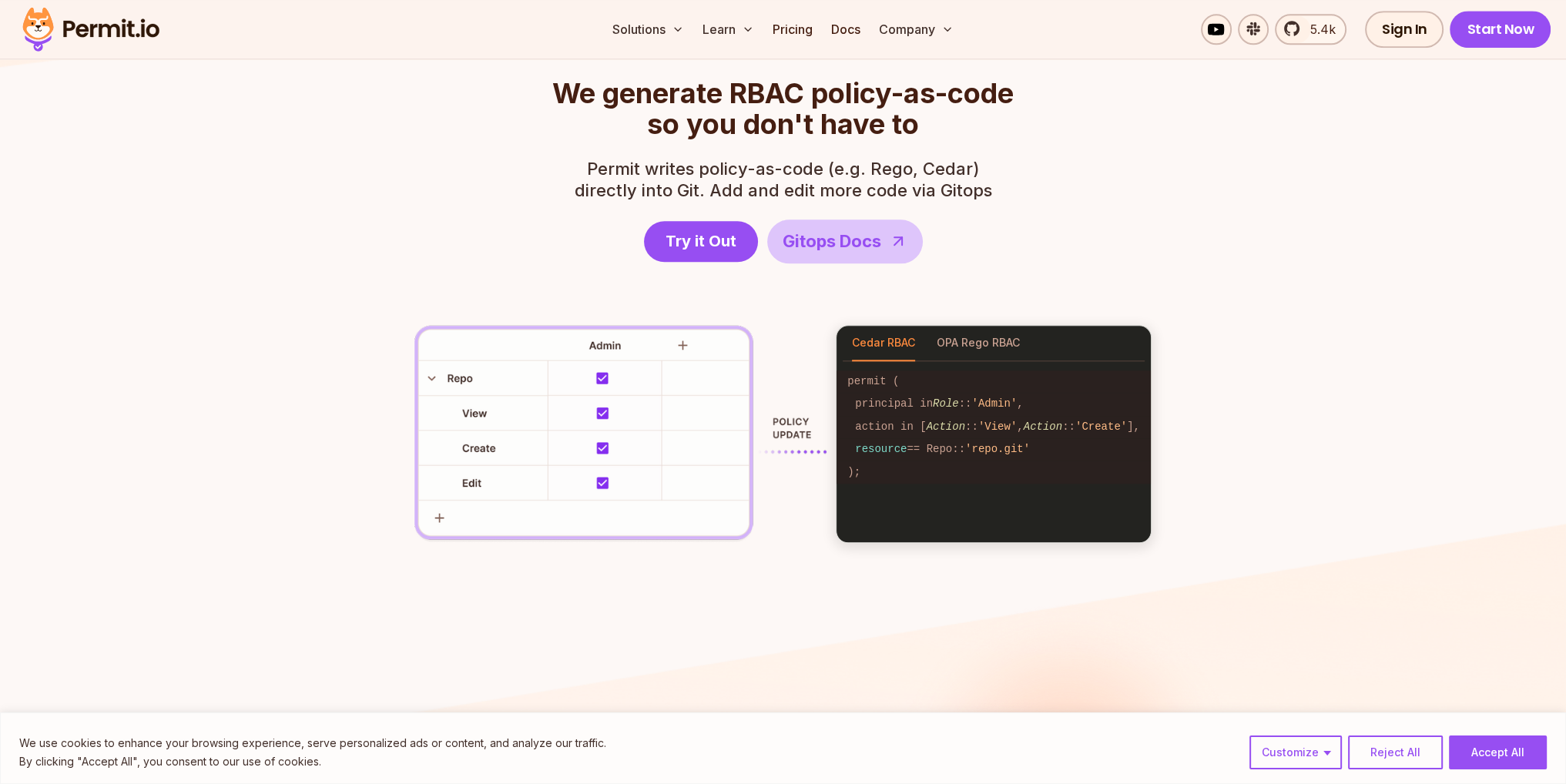
scroll to position [2156, 0]
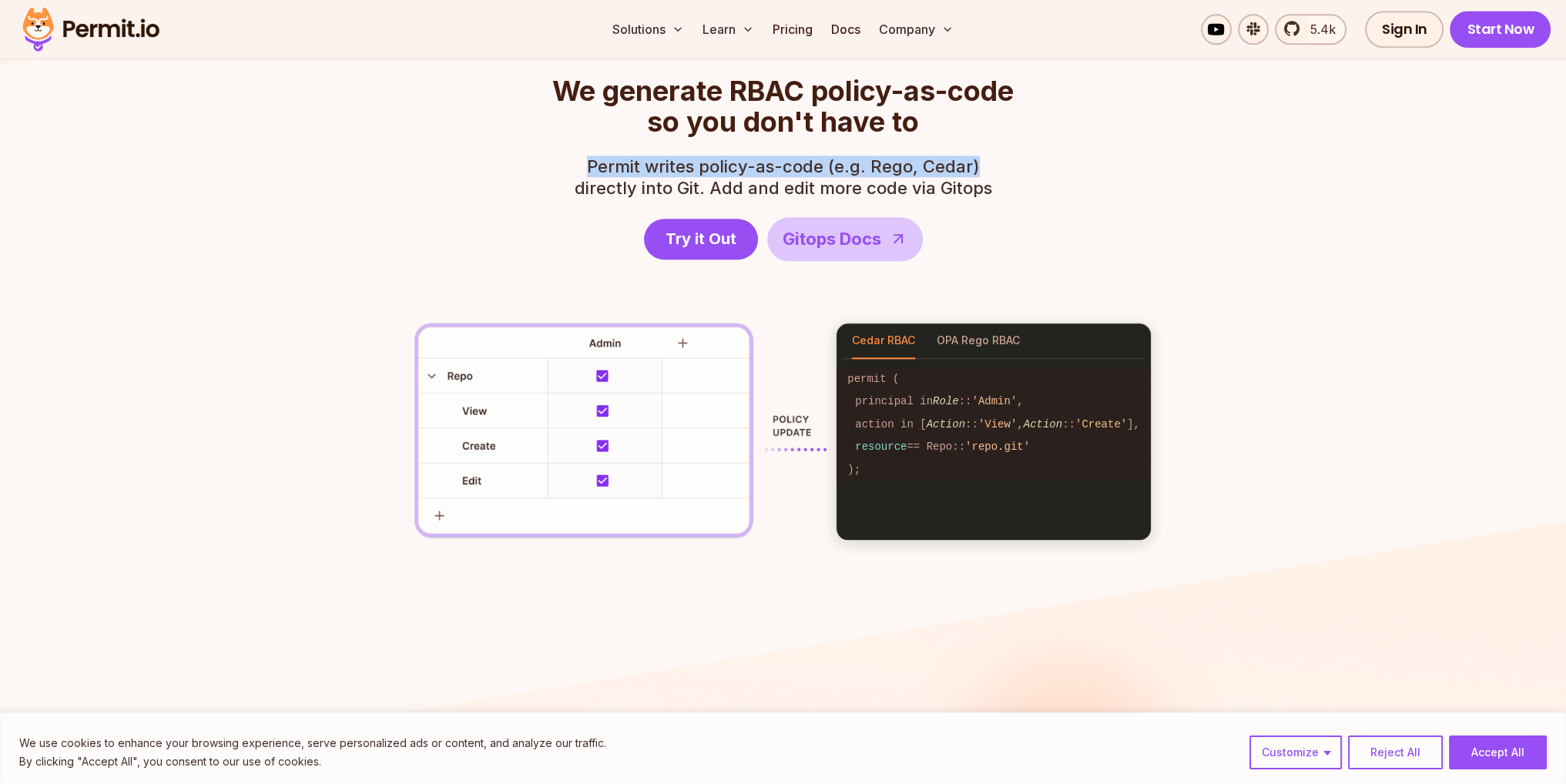
drag, startPoint x: 569, startPoint y: 167, endPoint x: 1007, endPoint y: 165, distance: 438.0
click at [998, 166] on header "RBAC Policy-as-code generator anyone can use We generate RBAC policy-as-code so…" at bounding box center [783, 151] width 461 height 219
click at [1007, 165] on header "RBAC Policy-as-code generator anyone can use We generate RBAC policy-as-code so…" at bounding box center [783, 151] width 461 height 219
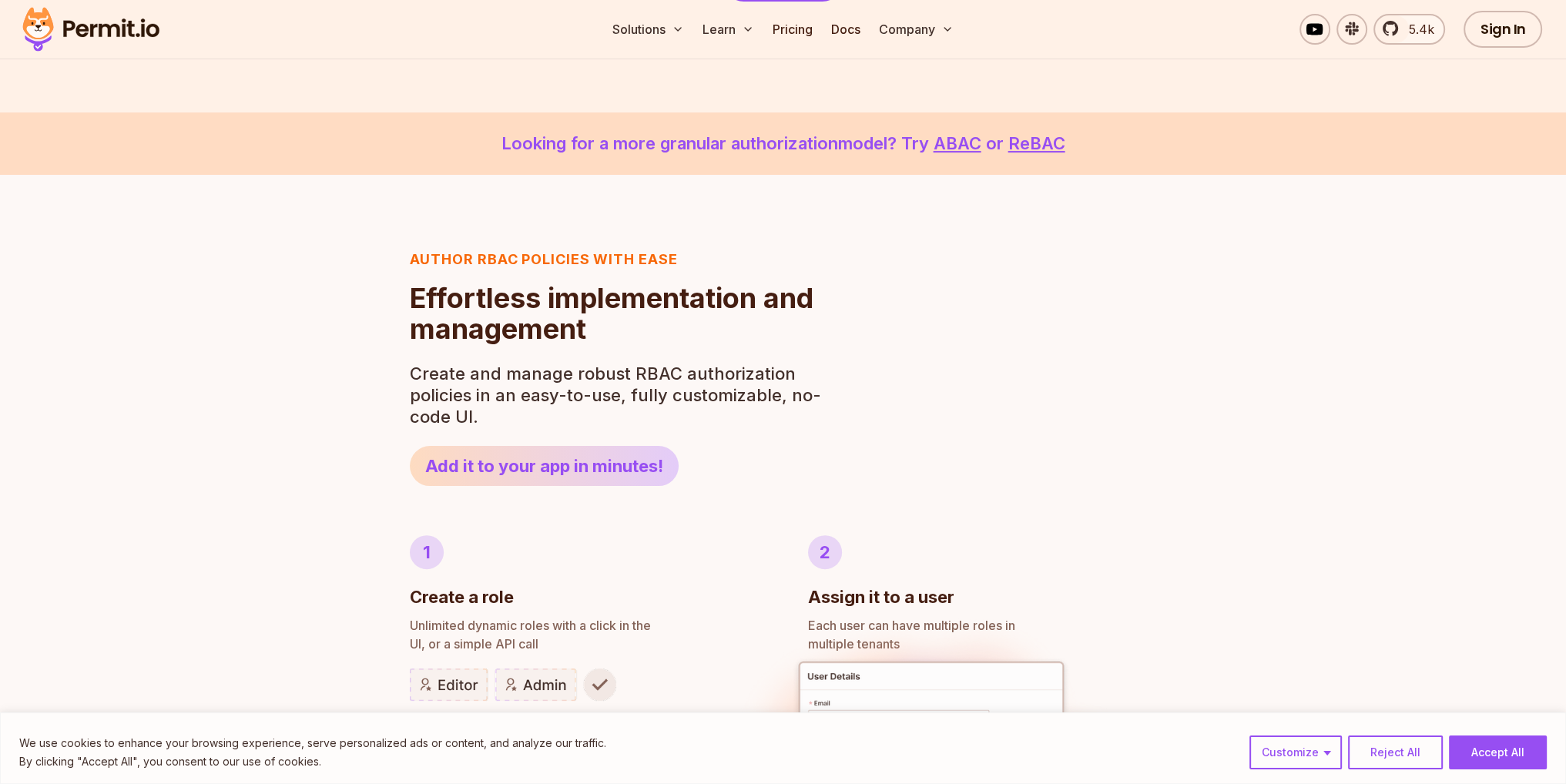
scroll to position [0, 0]
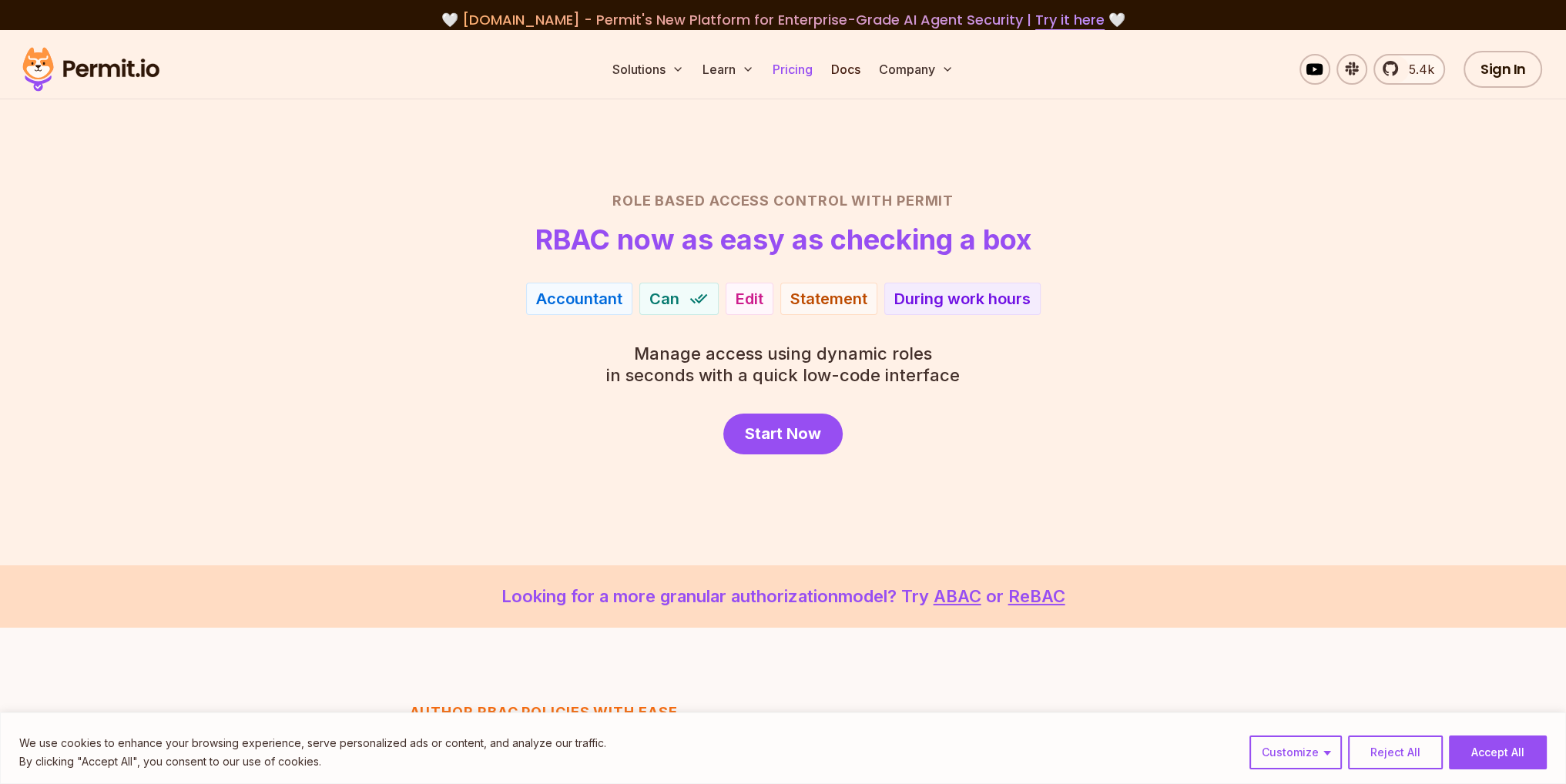
click at [793, 65] on link "Pricing" at bounding box center [793, 69] width 52 height 31
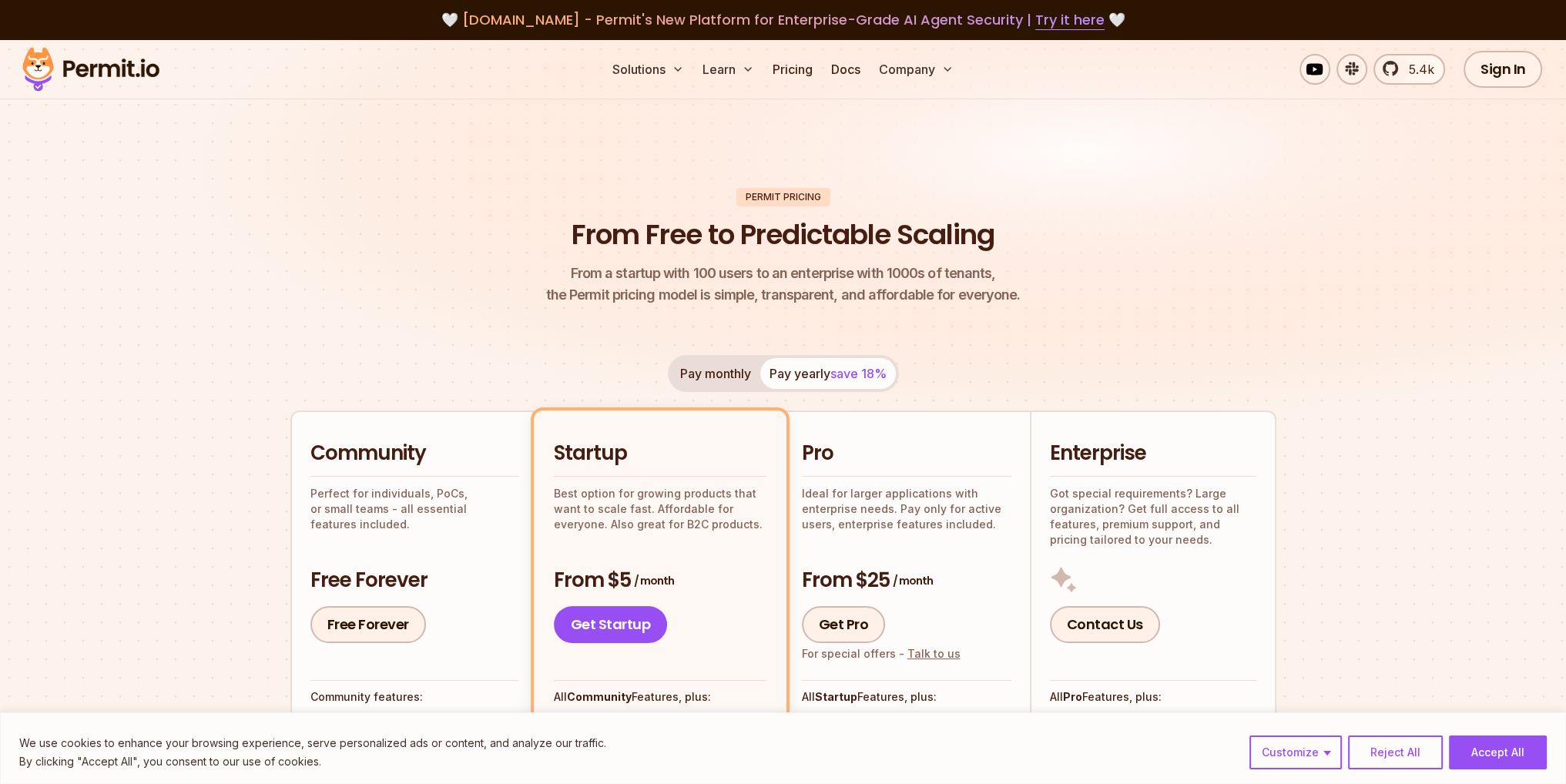
drag, startPoint x: 817, startPoint y: 161, endPoint x: 741, endPoint y: 173, distance: 76.9
click at [742, 173] on img at bounding box center [783, 249] width 1566 height 417
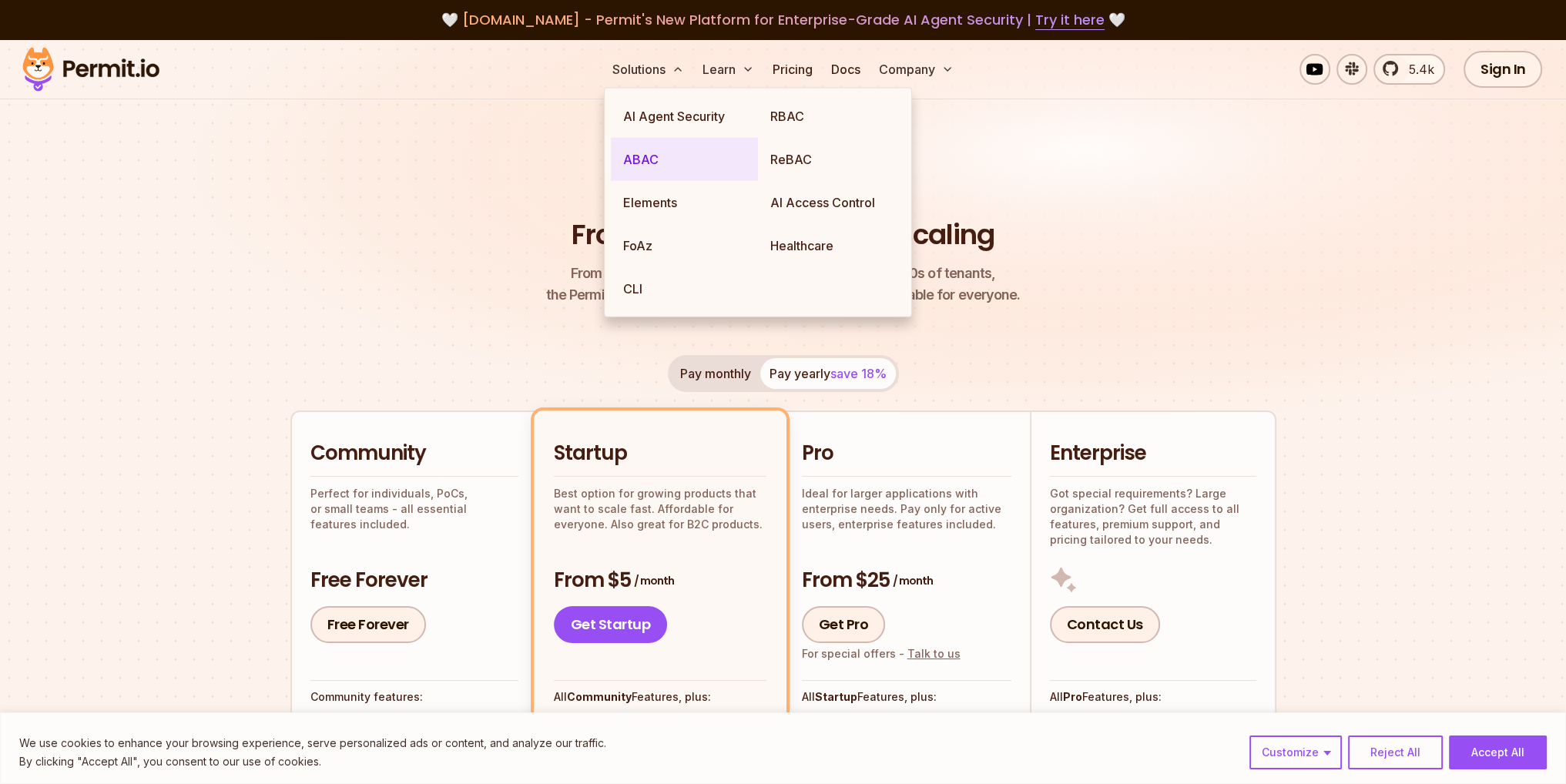
click at [696, 167] on link "ABAC" at bounding box center [685, 159] width 147 height 43
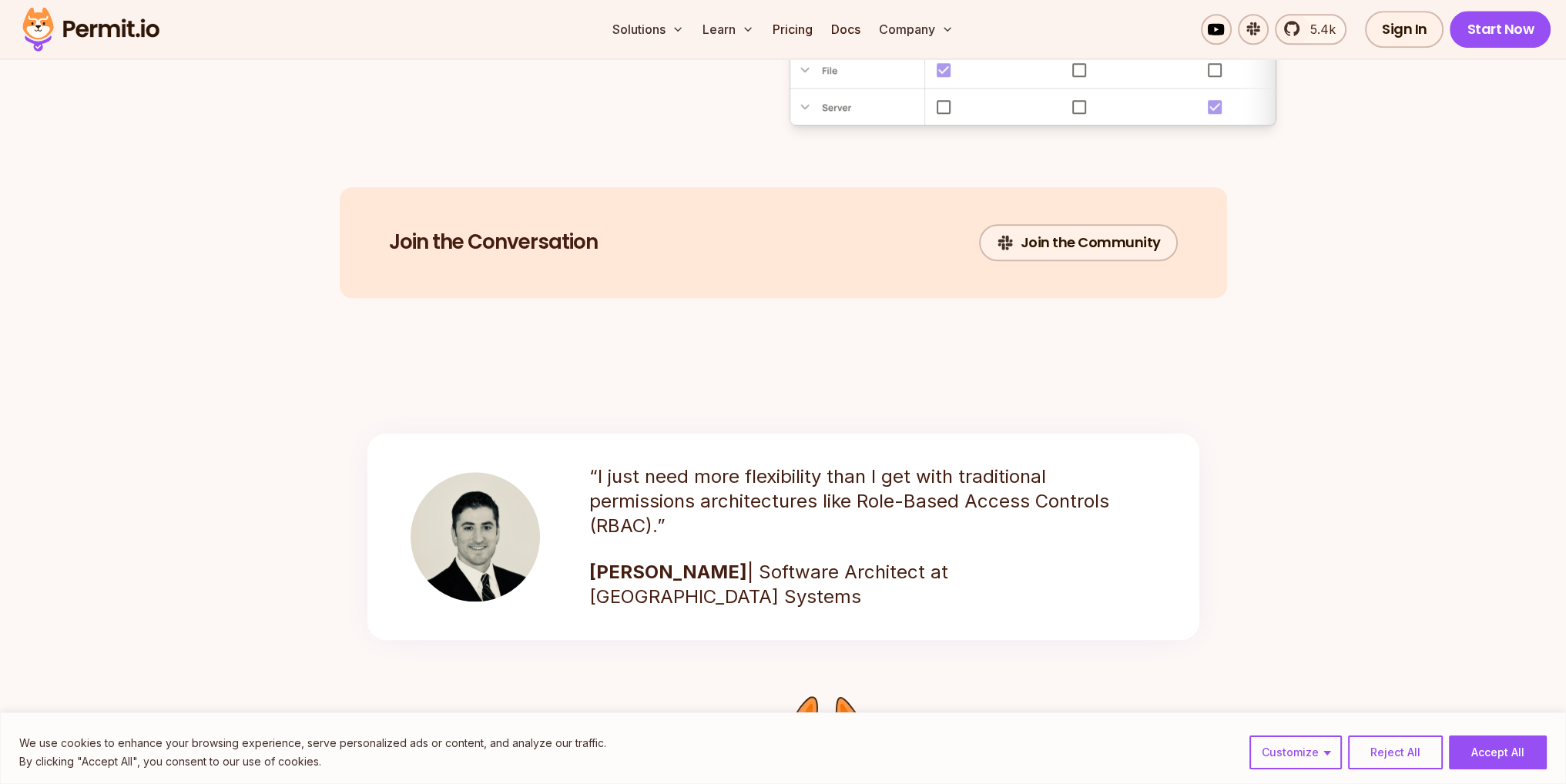
scroll to position [1848, 0]
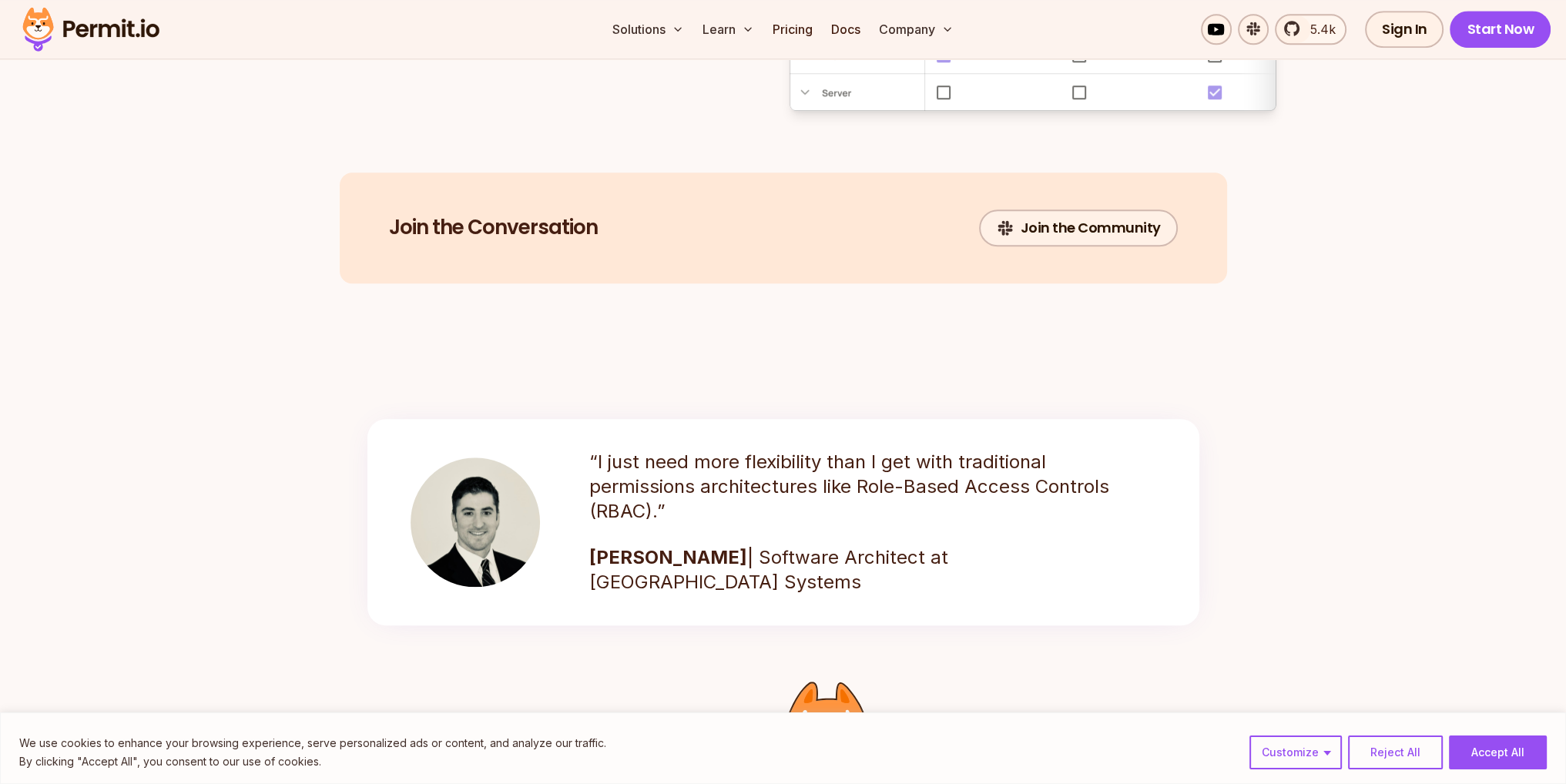
drag, startPoint x: 816, startPoint y: 321, endPoint x: 693, endPoint y: 328, distance: 123.2
click at [693, 328] on section "Join the Conversation Join the Community" at bounding box center [783, 265] width 1566 height 185
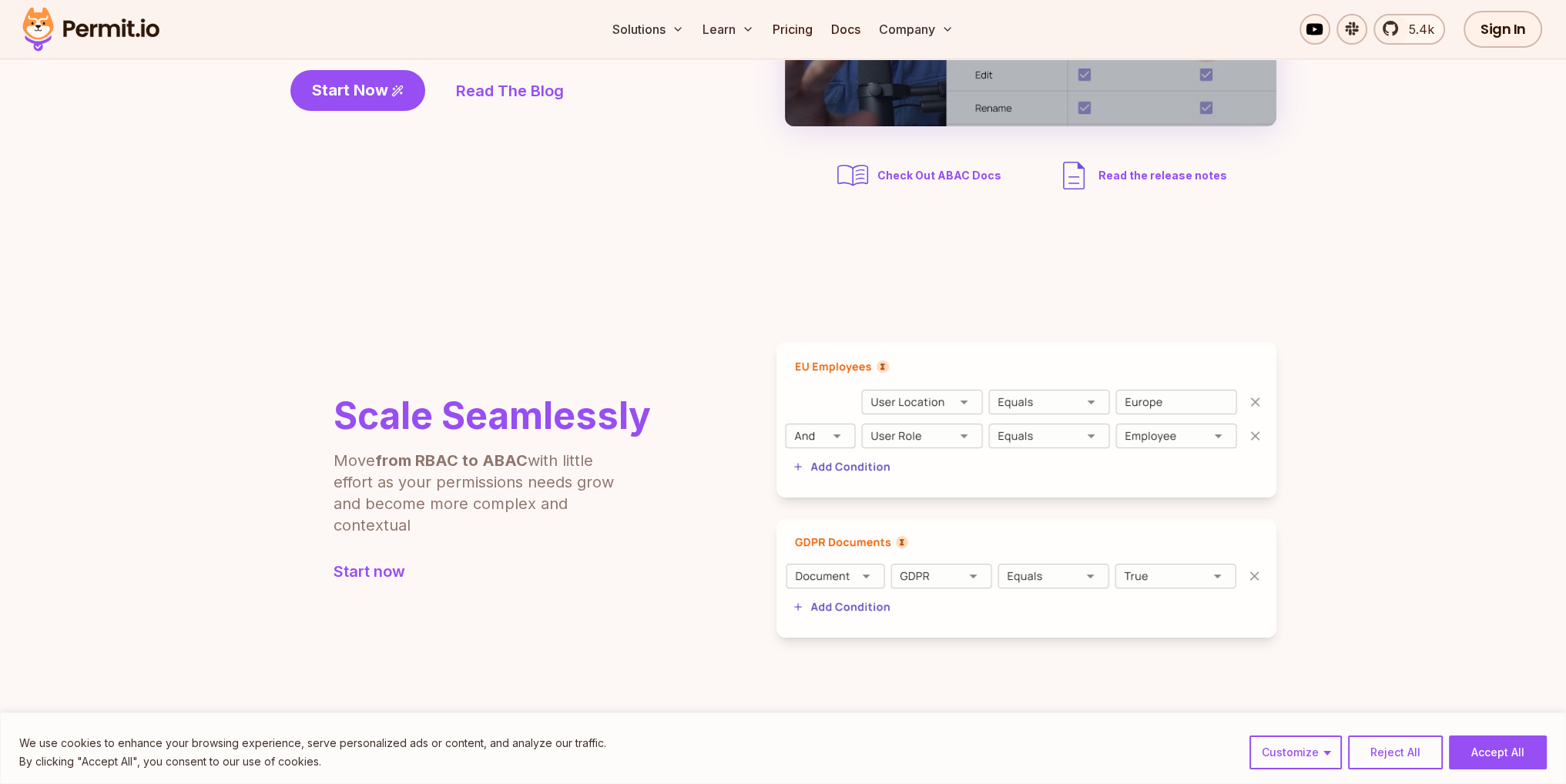
scroll to position [0, 0]
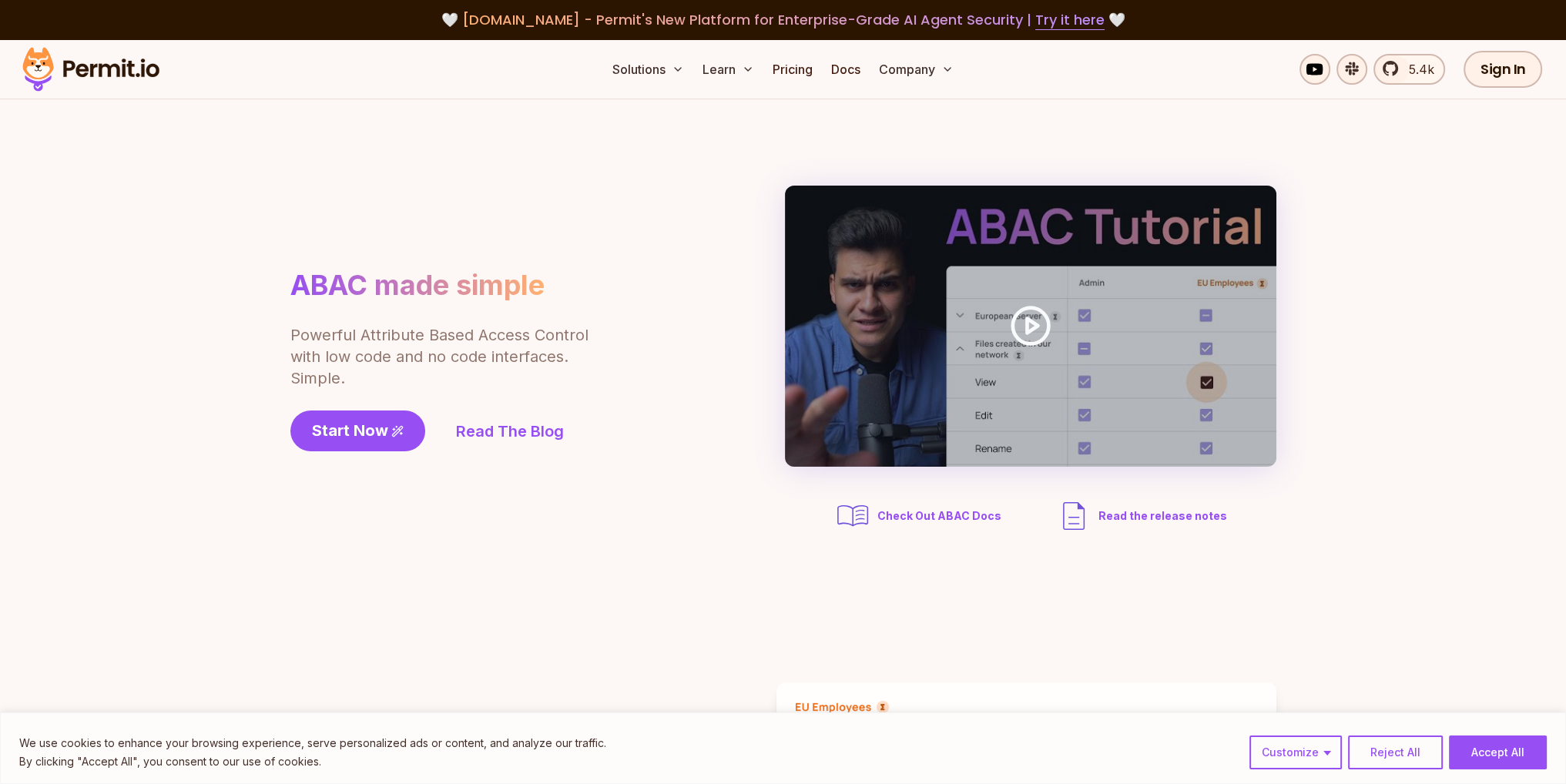
drag, startPoint x: 966, startPoint y: 403, endPoint x: 693, endPoint y: 312, distance: 287.8
click at [693, 312] on div "ABAC made simple Powerful Attribute Based Access Control with low code and no c…" at bounding box center [783, 361] width 986 height 349
drag, startPoint x: 693, startPoint y: 312, endPoint x: 644, endPoint y: 306, distance: 49.4
click at [644, 306] on div "ABAC made simple Powerful Attribute Based Access Control with low code and no c…" at bounding box center [483, 360] width 385 height 183
click at [554, 285] on div "ABAC made simple Powerful Attribute Based Access Control with low code and no c…" at bounding box center [483, 360] width 385 height 183
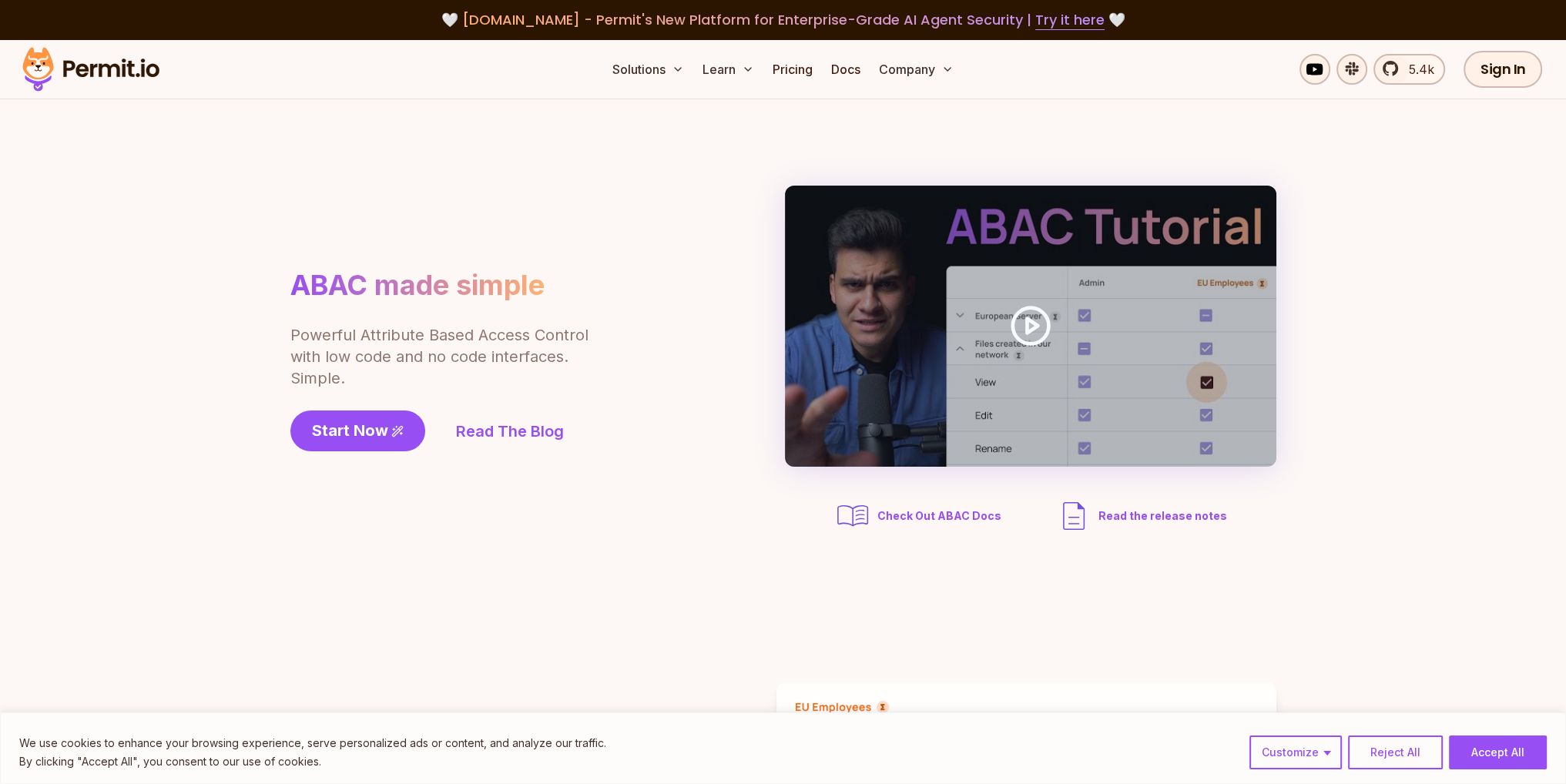
click at [576, 279] on div "ABAC made simple Powerful Attribute Based Access Control with low code and no c…" at bounding box center [483, 360] width 385 height 183
